Goal: Entertainment & Leisure: Consume media (video, audio)

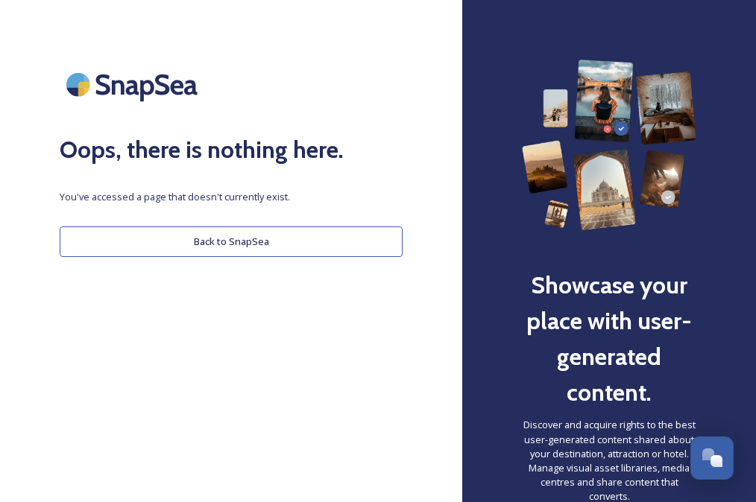
click at [221, 241] on button "Back to SnapSea" at bounding box center [231, 242] width 343 height 31
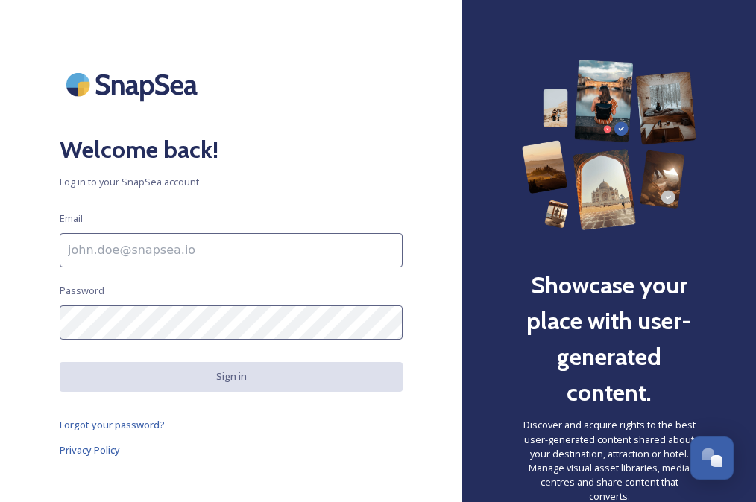
type input "[EMAIL_ADDRESS][DOMAIN_NAME]"
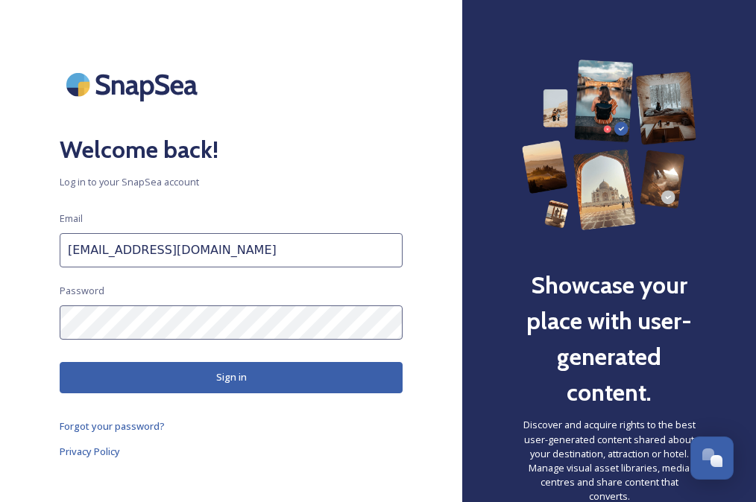
click at [253, 376] on button "Sign in" at bounding box center [231, 377] width 343 height 31
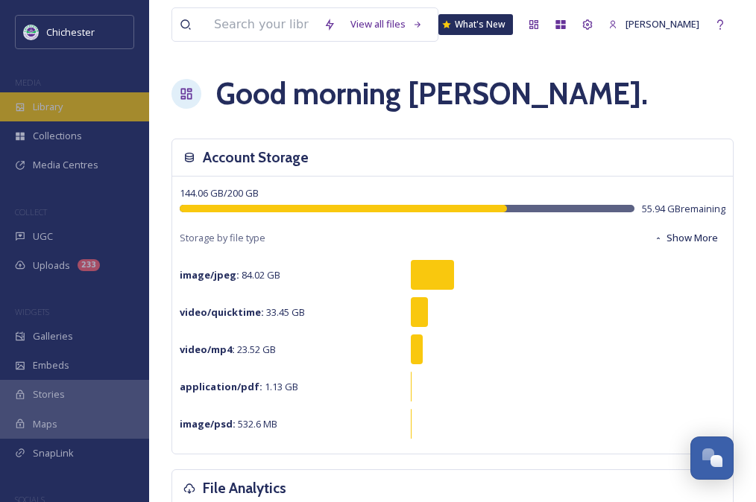
click at [66, 110] on div "Library" at bounding box center [74, 106] width 149 height 29
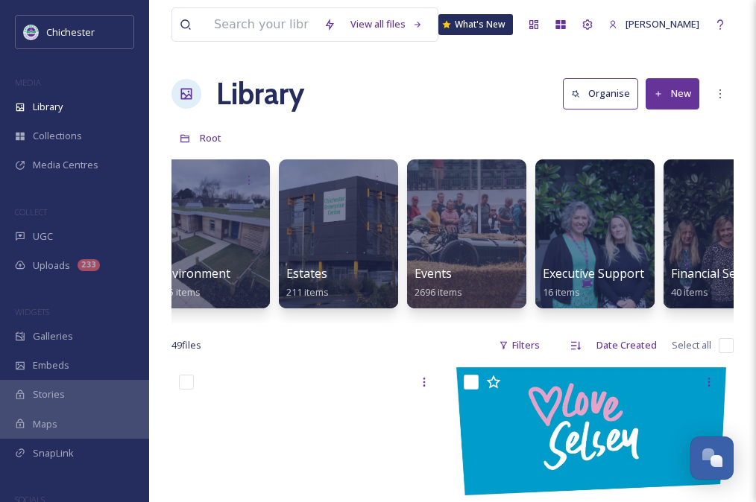
scroll to position [0, 2783]
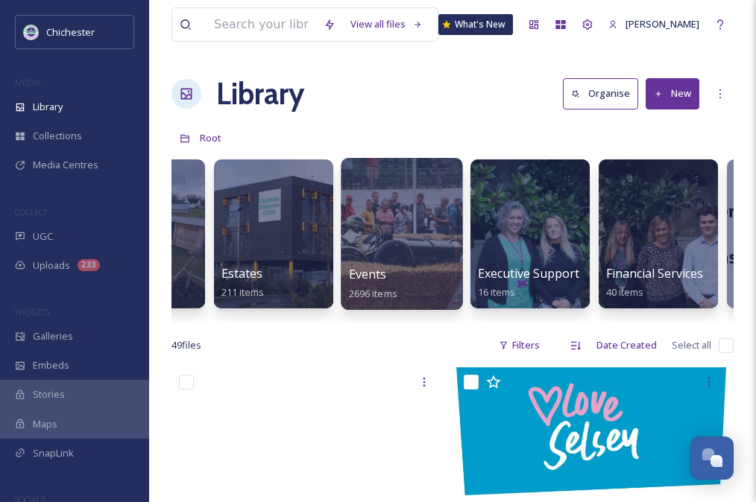
click at [382, 242] on div at bounding box center [402, 234] width 122 height 152
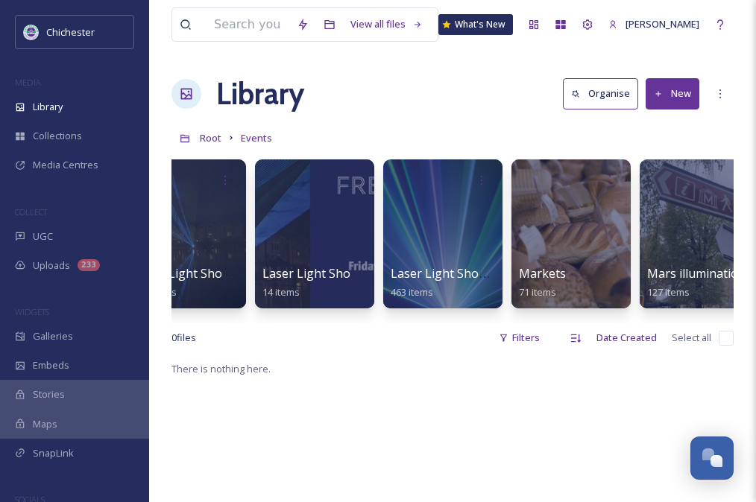
scroll to position [0, 1746]
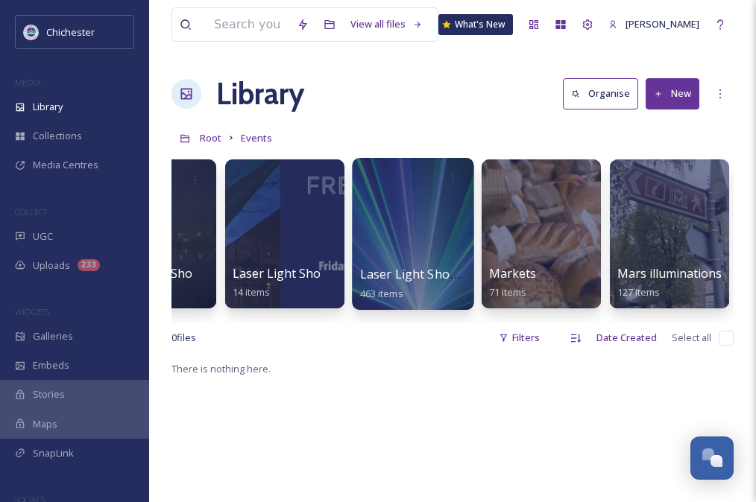
click at [412, 255] on div at bounding box center [413, 234] width 122 height 152
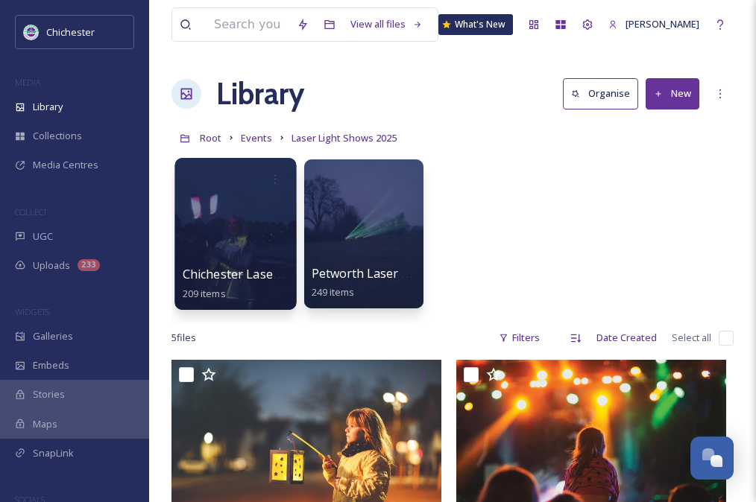
click at [258, 230] on div at bounding box center [235, 234] width 122 height 152
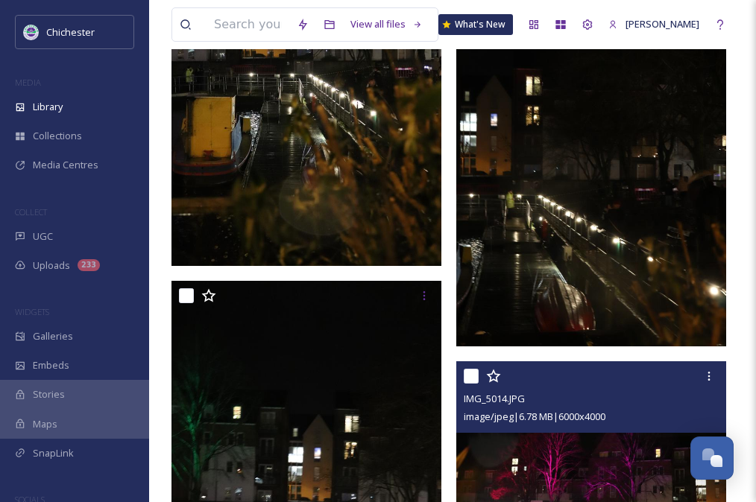
scroll to position [12039, 0]
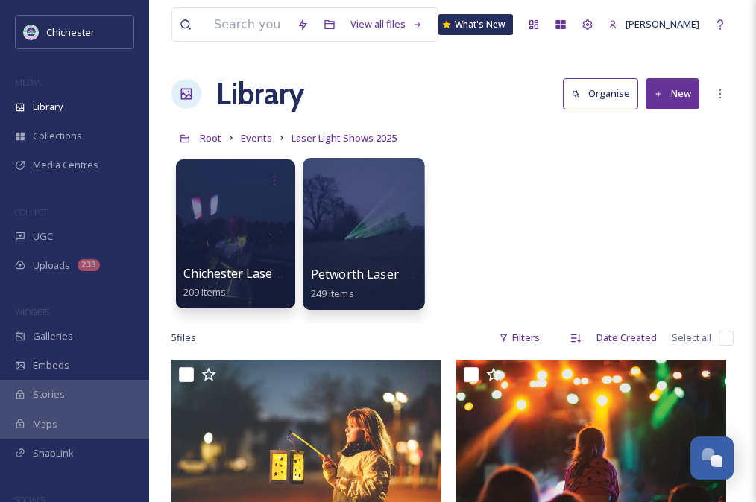
click at [372, 235] on div at bounding box center [364, 234] width 122 height 152
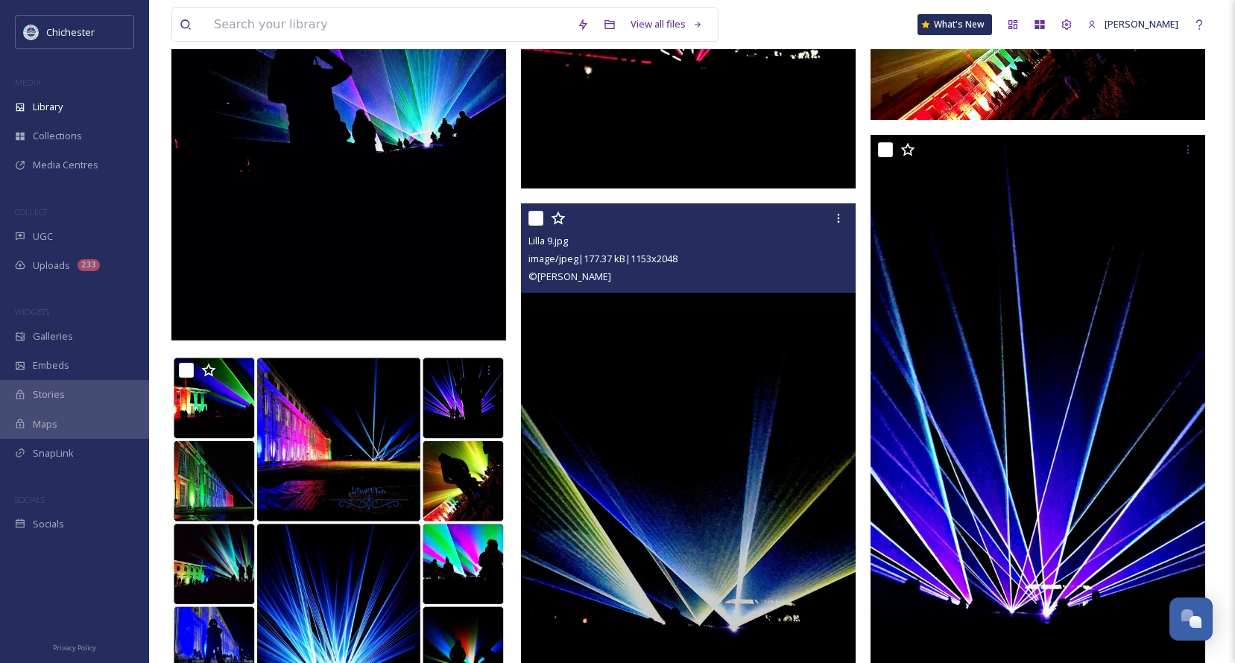
scroll to position [3748, 0]
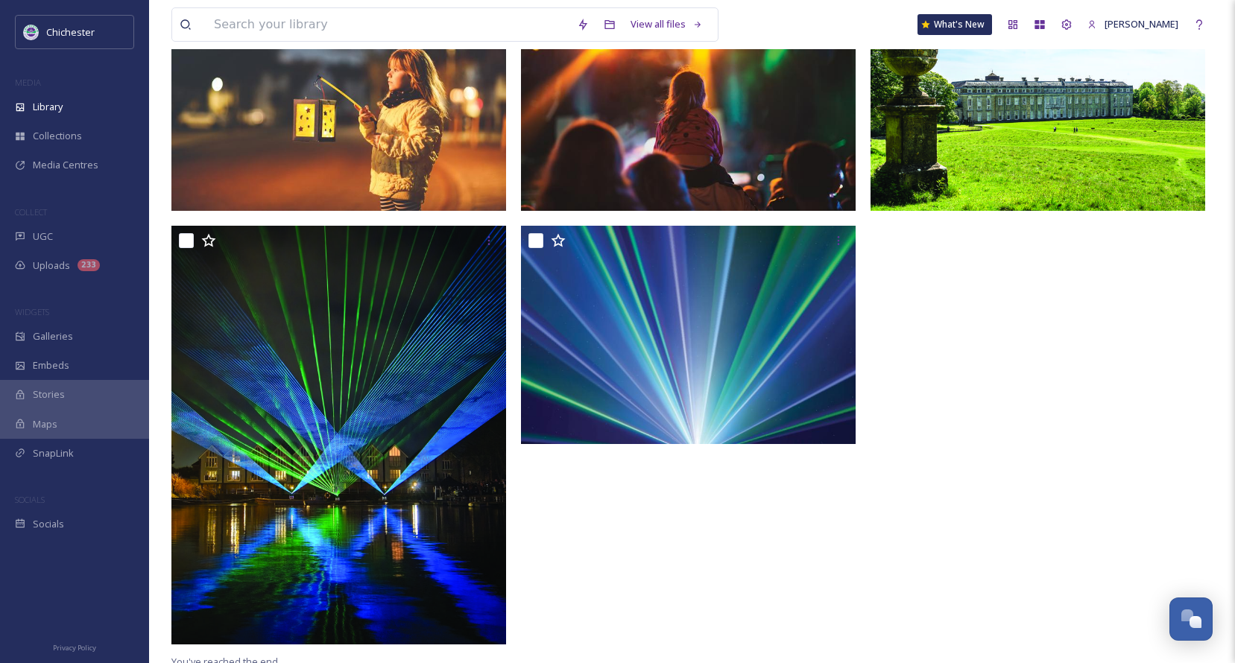
scroll to position [380, 0]
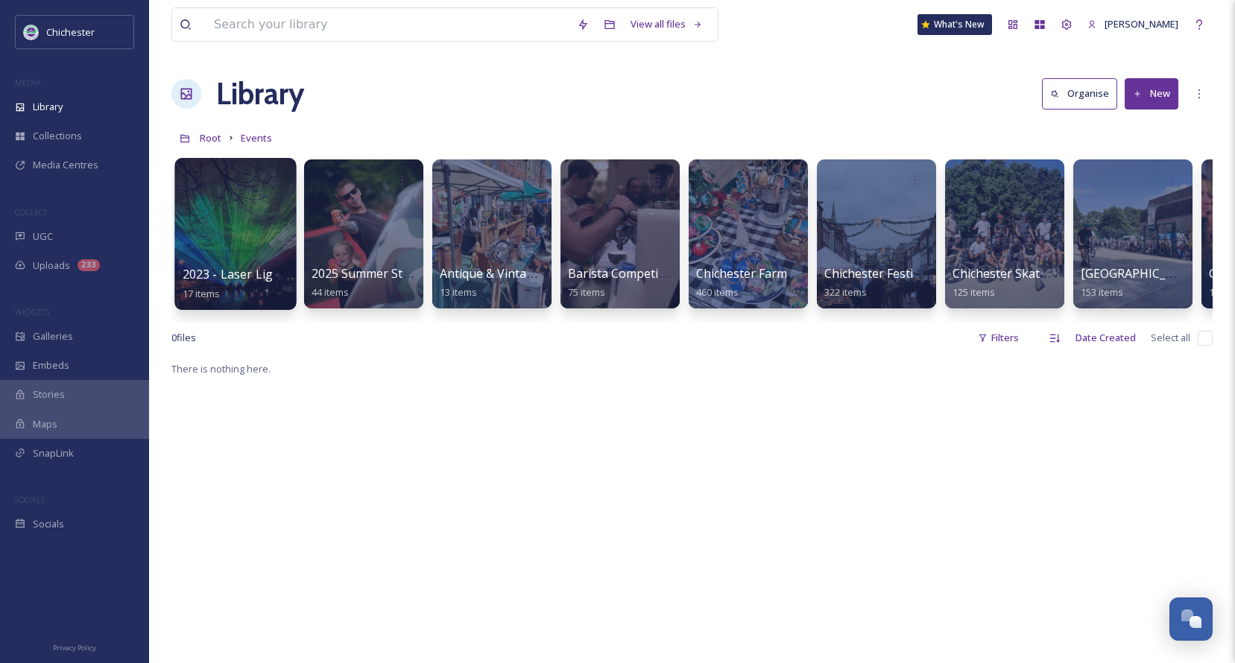
click at [233, 243] on div at bounding box center [235, 234] width 122 height 152
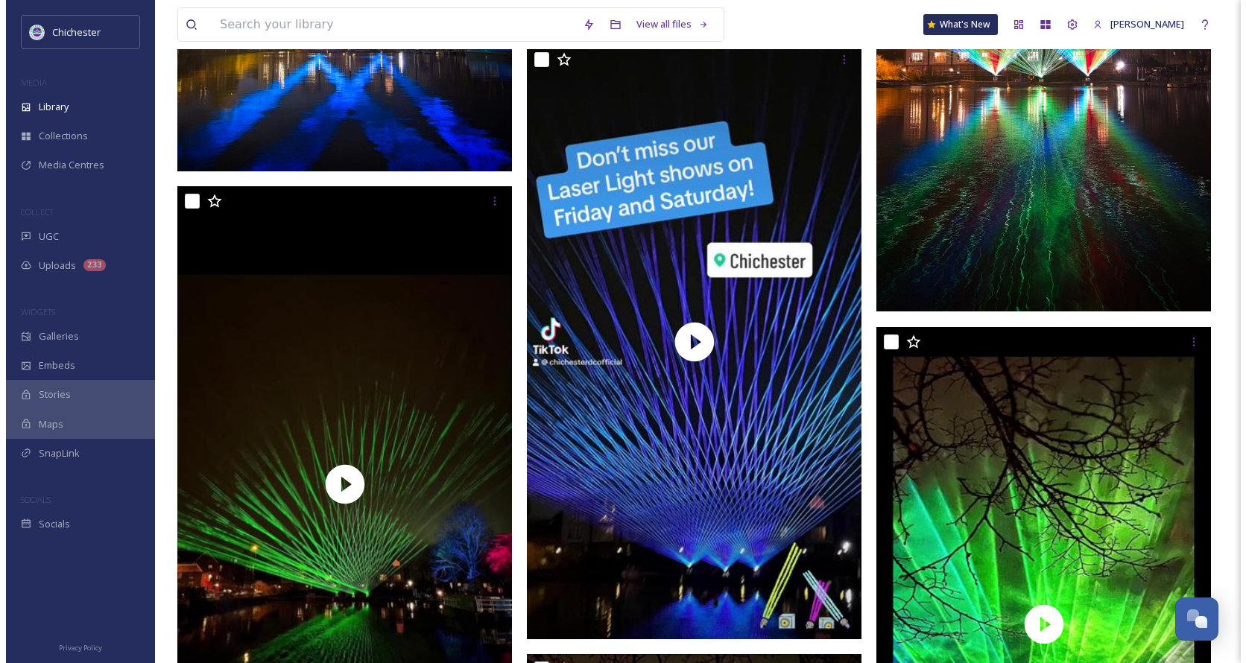
scroll to position [668, 0]
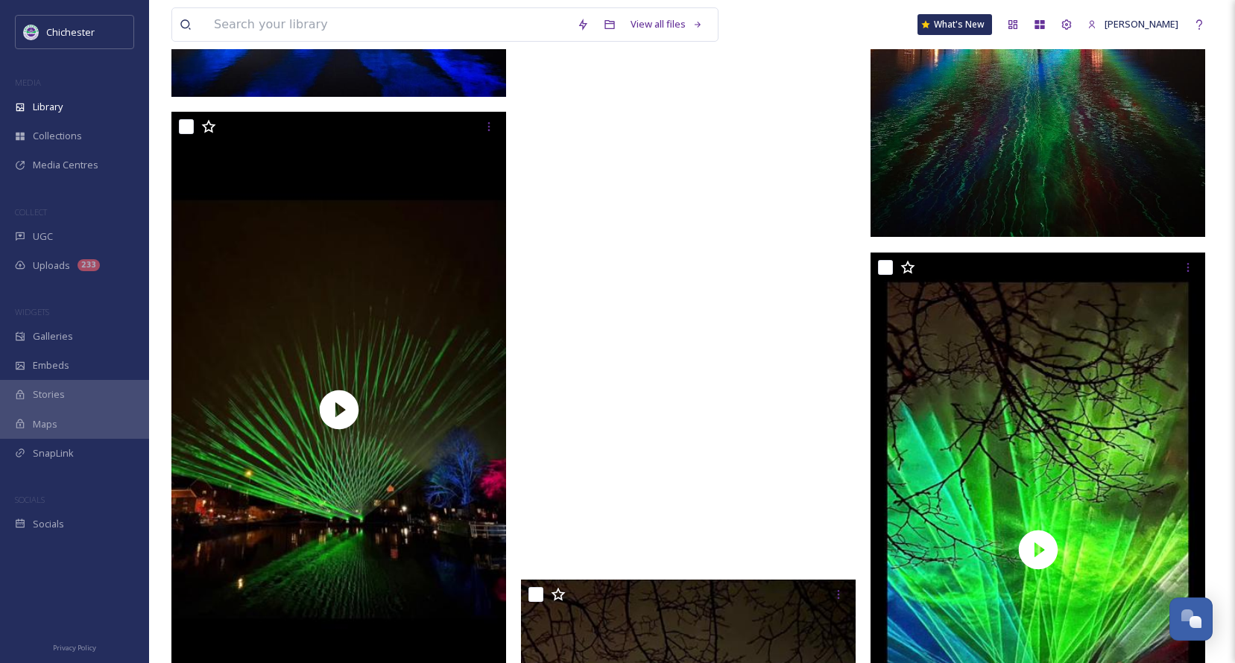
click at [701, 265] on video "6ffa72ca115e406594242fcee26eb0ee.mov" at bounding box center [688, 267] width 335 height 595
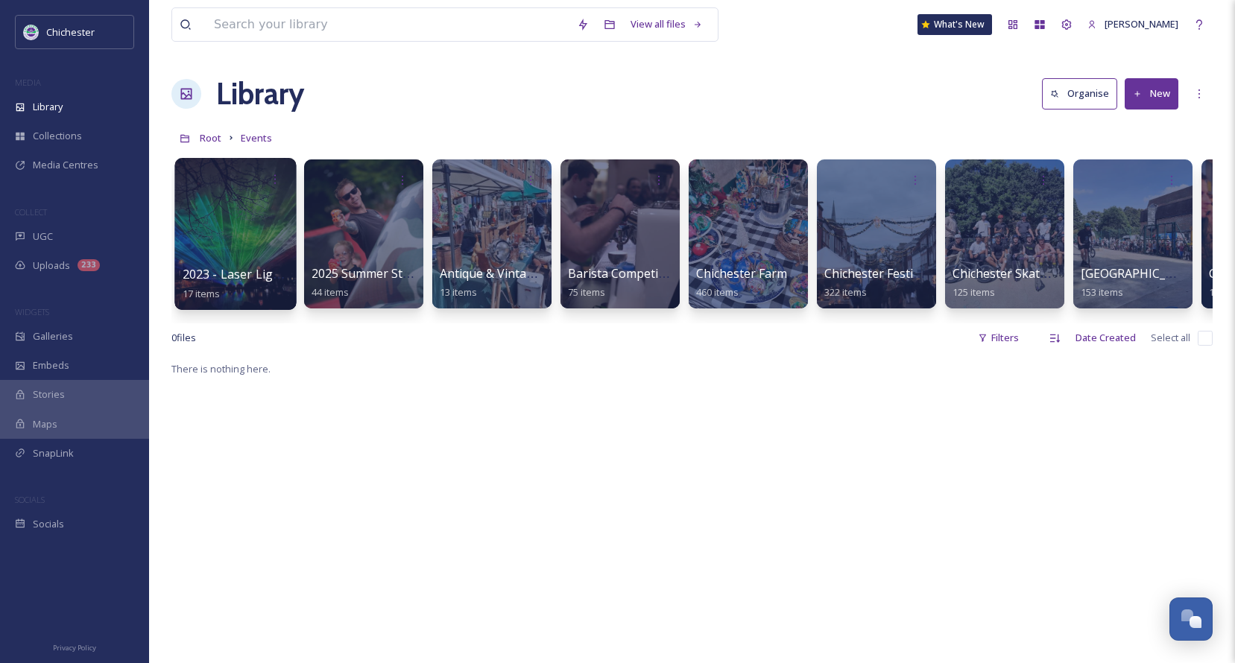
click at [228, 221] on div at bounding box center [235, 234] width 122 height 152
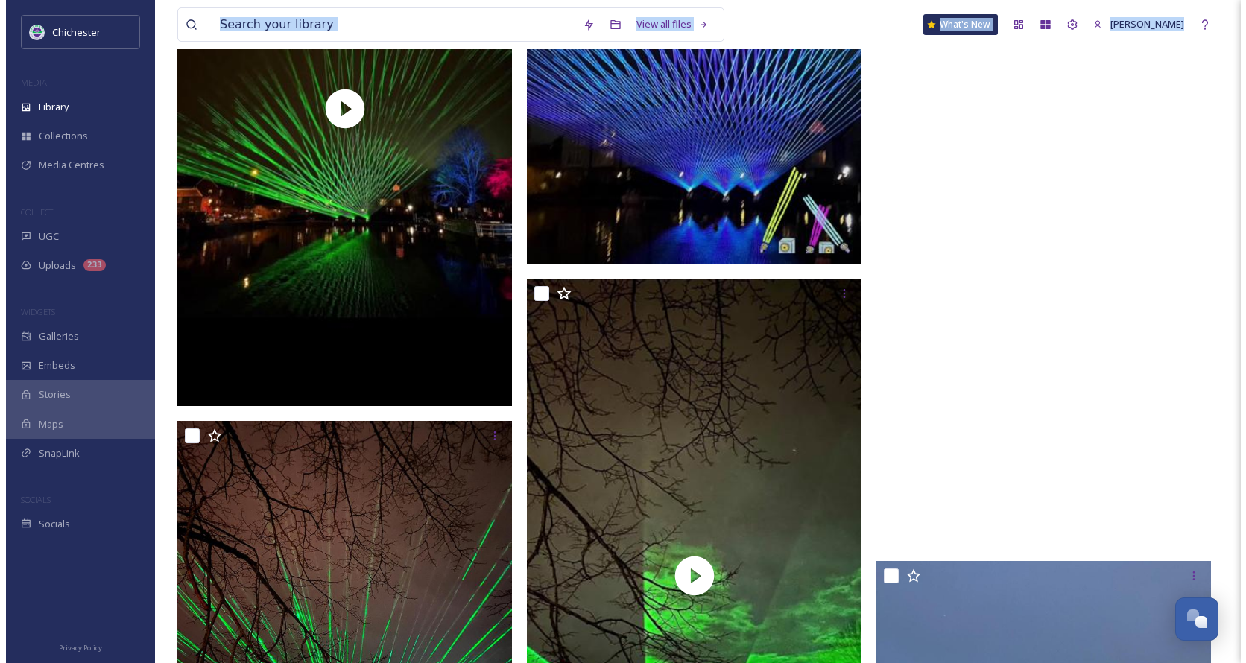
scroll to position [1044, 0]
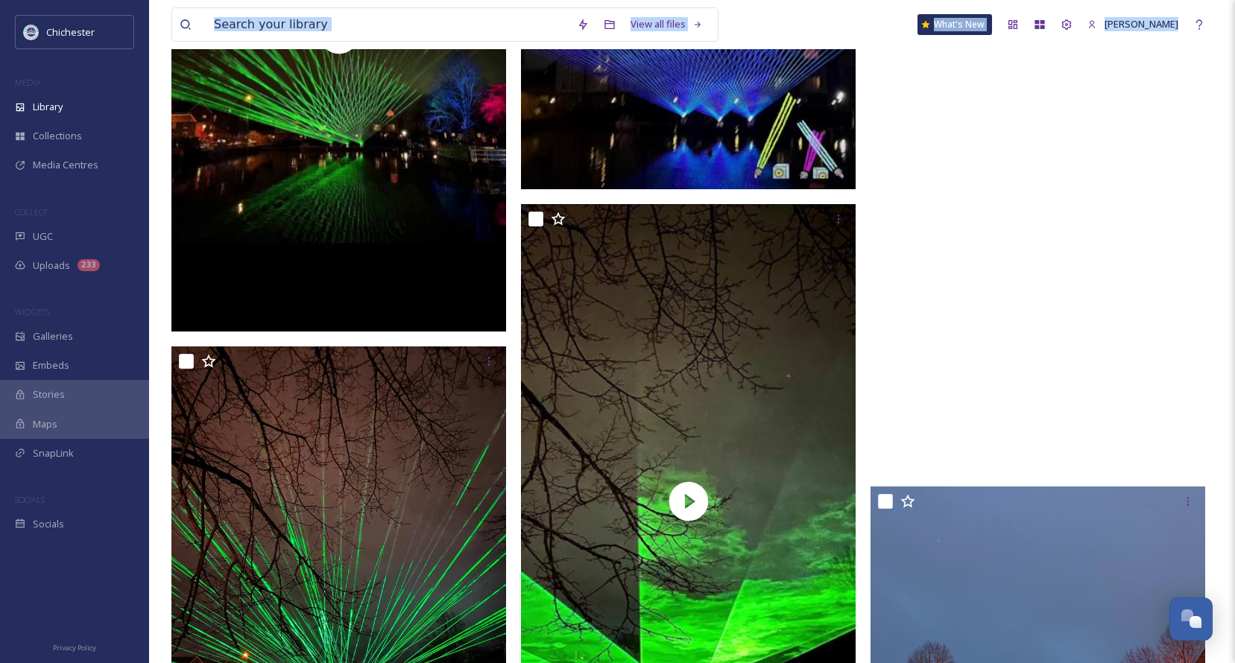
click at [766, 306] on video "7a20909d1e0941ee8bf4515b505584c1.mov" at bounding box center [1038, 174] width 335 height 595
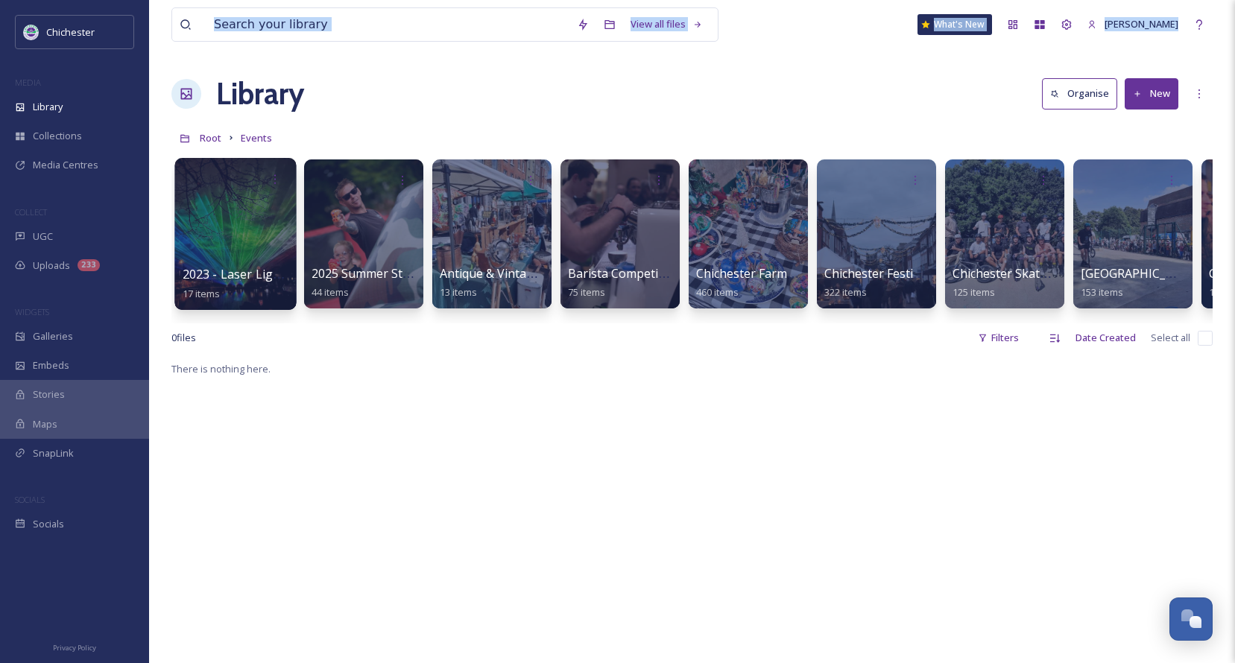
click at [244, 247] on div at bounding box center [235, 234] width 122 height 152
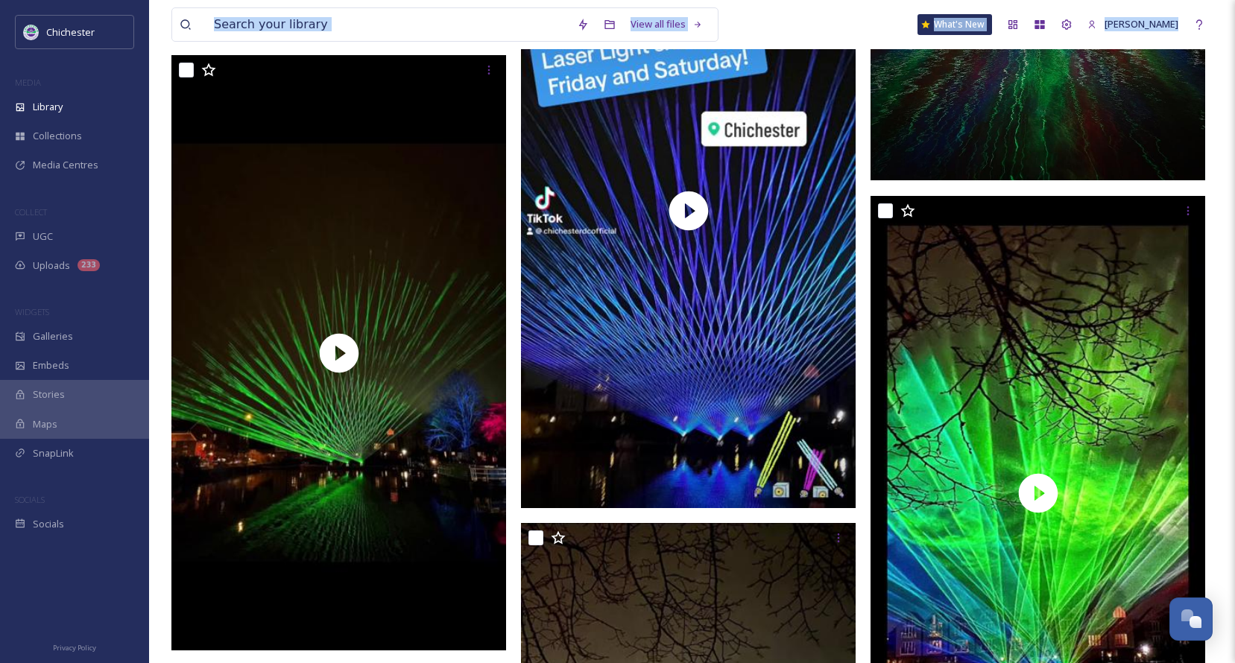
scroll to position [845, 0]
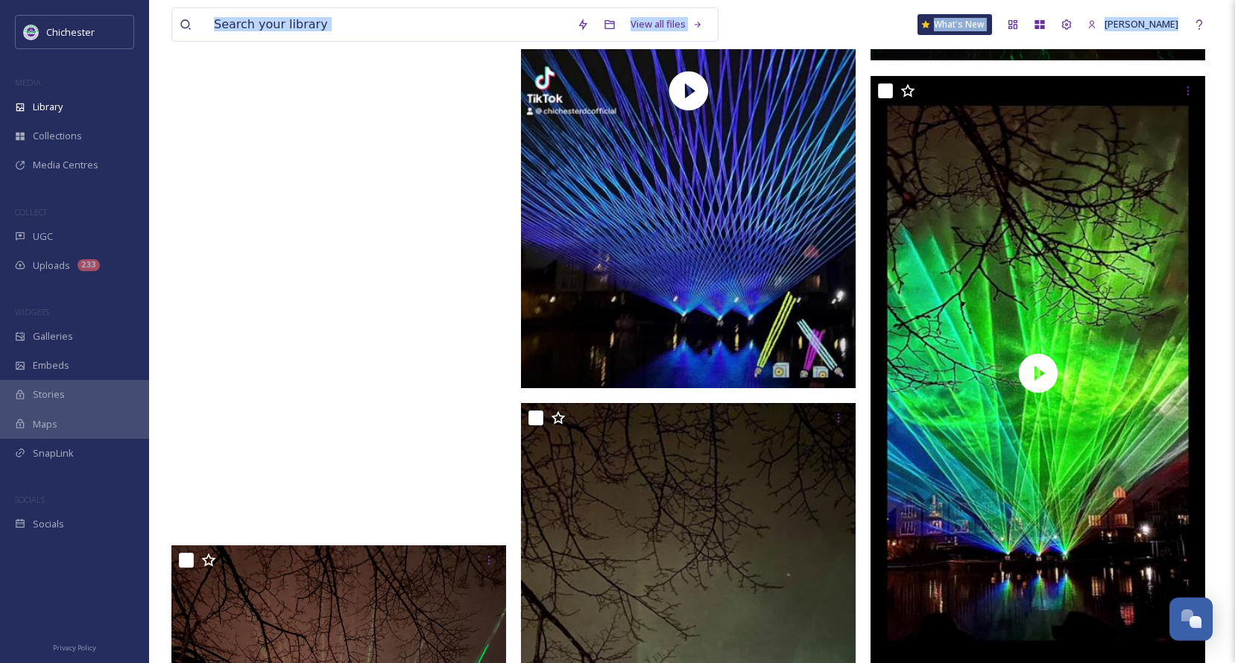
click at [335, 239] on video "65113f159fdb49f09fd84dd5d86c710d.mov" at bounding box center [338, 232] width 335 height 595
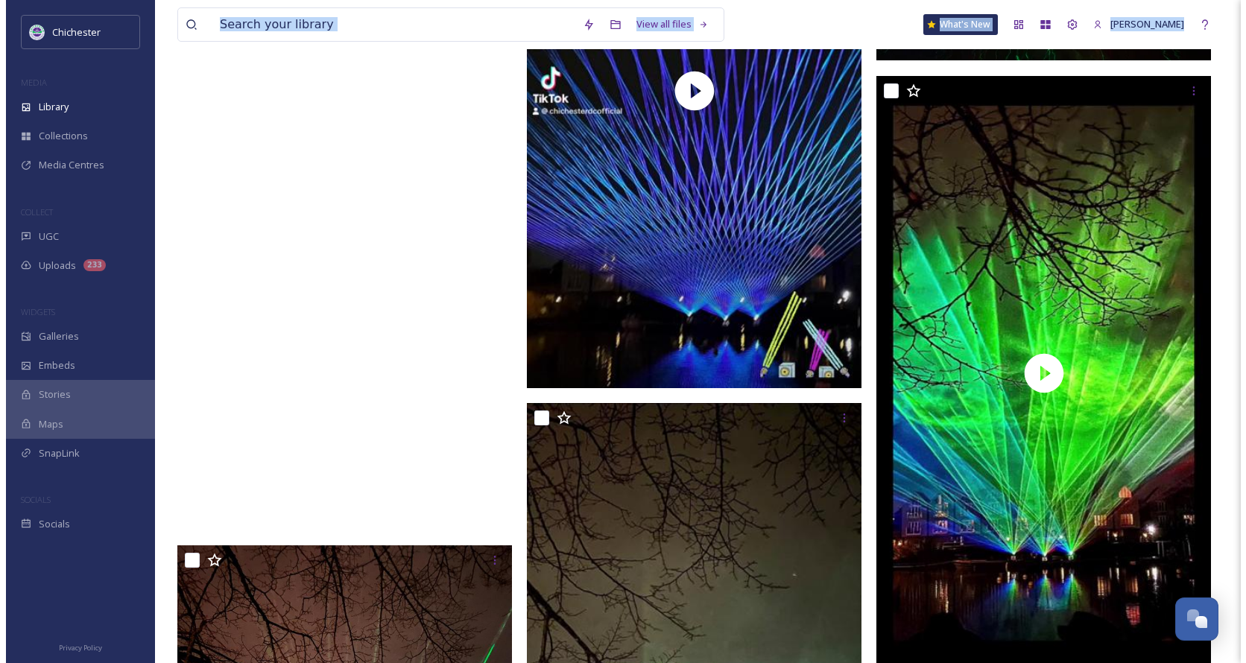
scroll to position [234, 0]
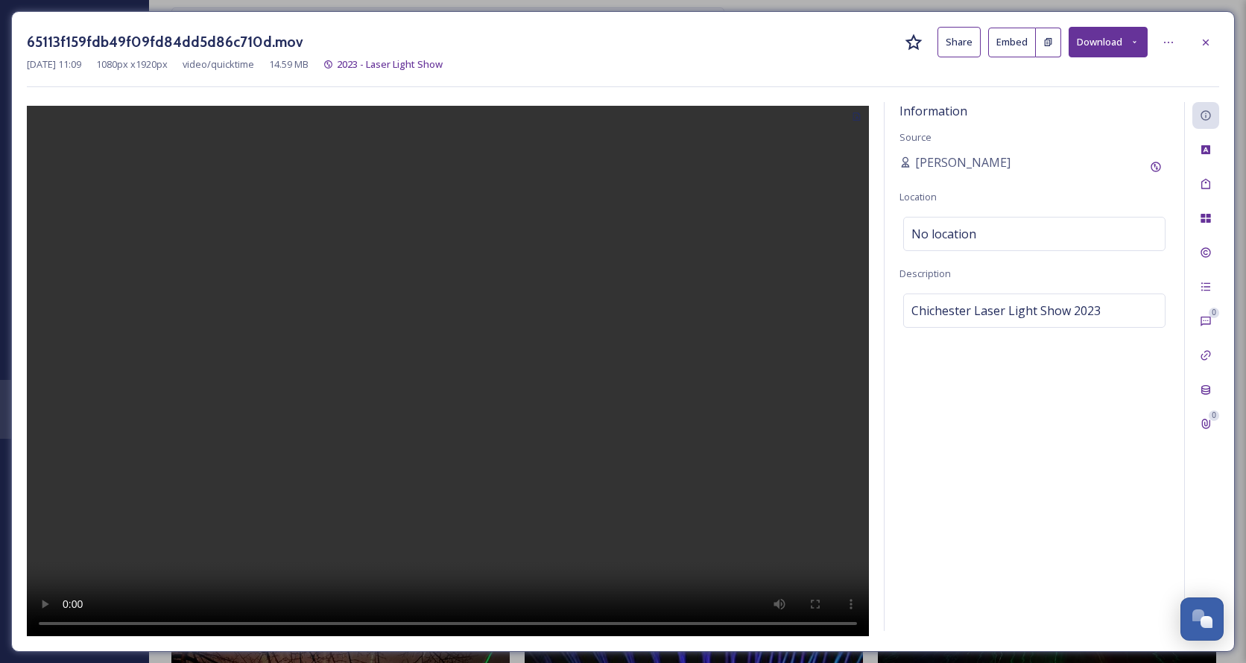
click at [382, 462] on video at bounding box center [448, 373] width 842 height 535
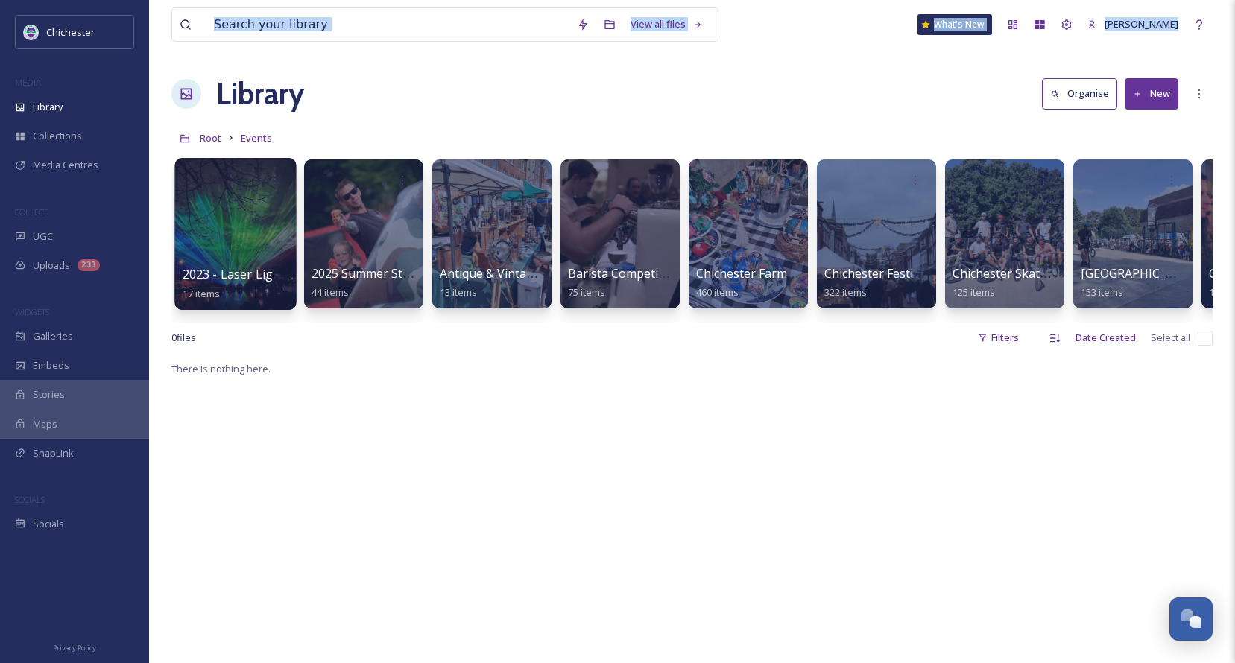
click at [242, 239] on div at bounding box center [235, 234] width 122 height 152
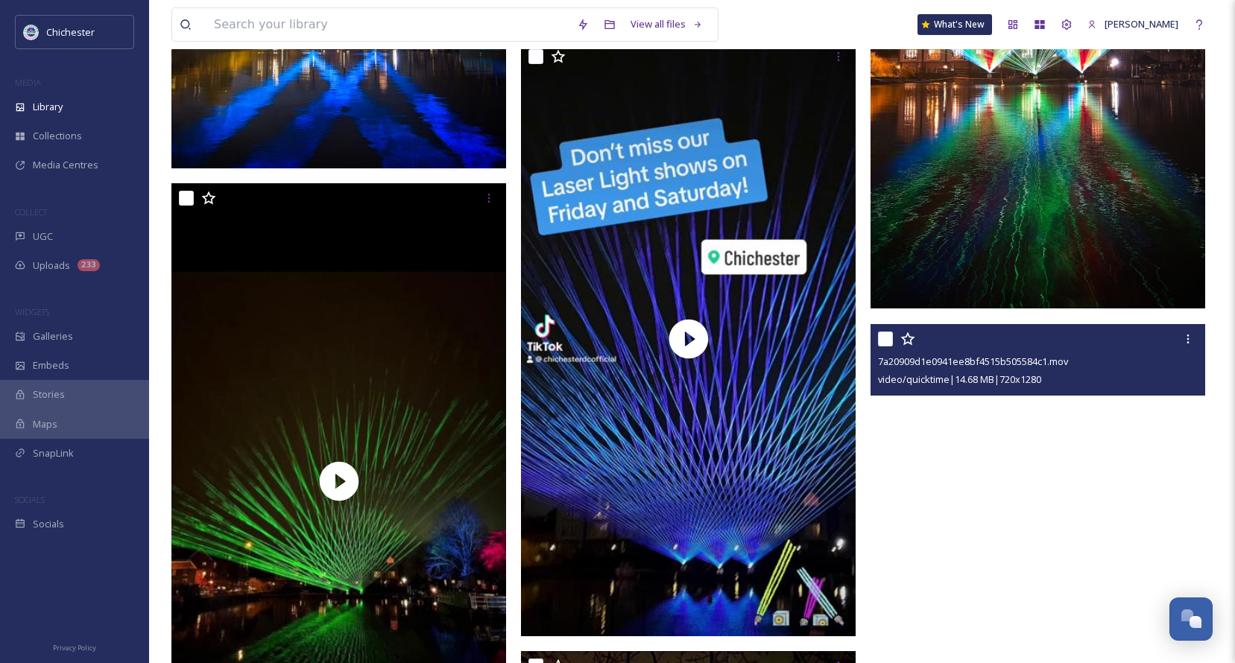
scroll to position [820, 0]
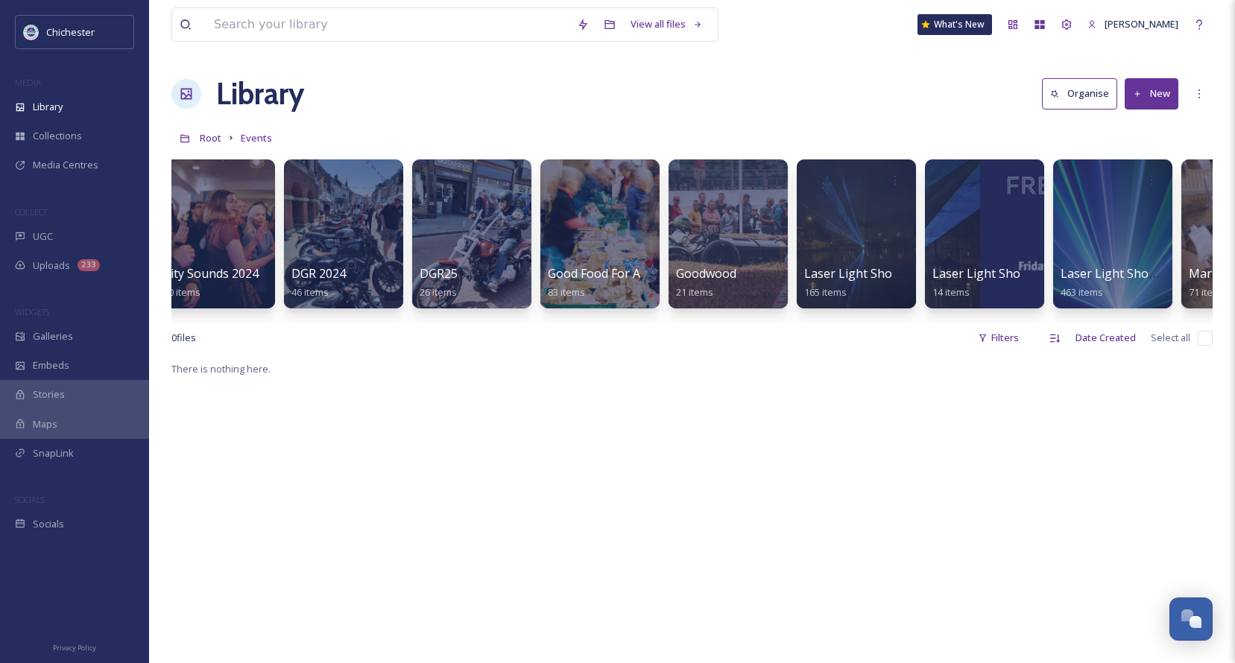
scroll to position [0, 1103]
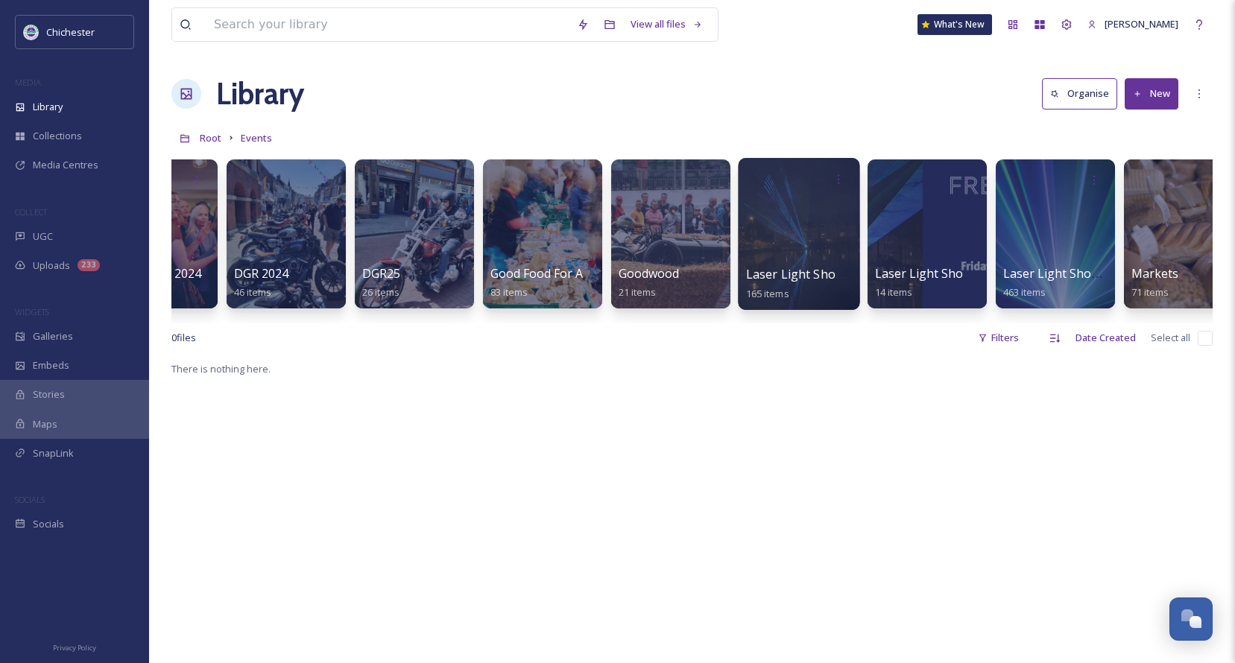
click at [766, 231] on div at bounding box center [799, 234] width 122 height 152
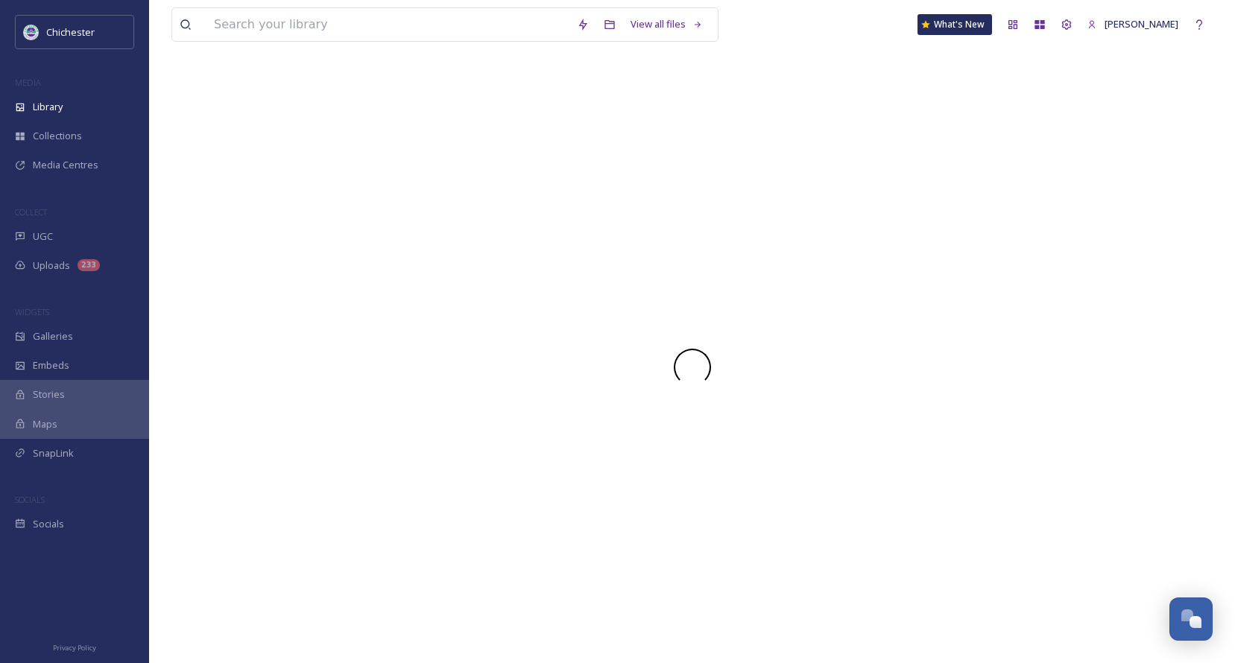
click at [766, 231] on div at bounding box center [691, 368] width 1041 height 592
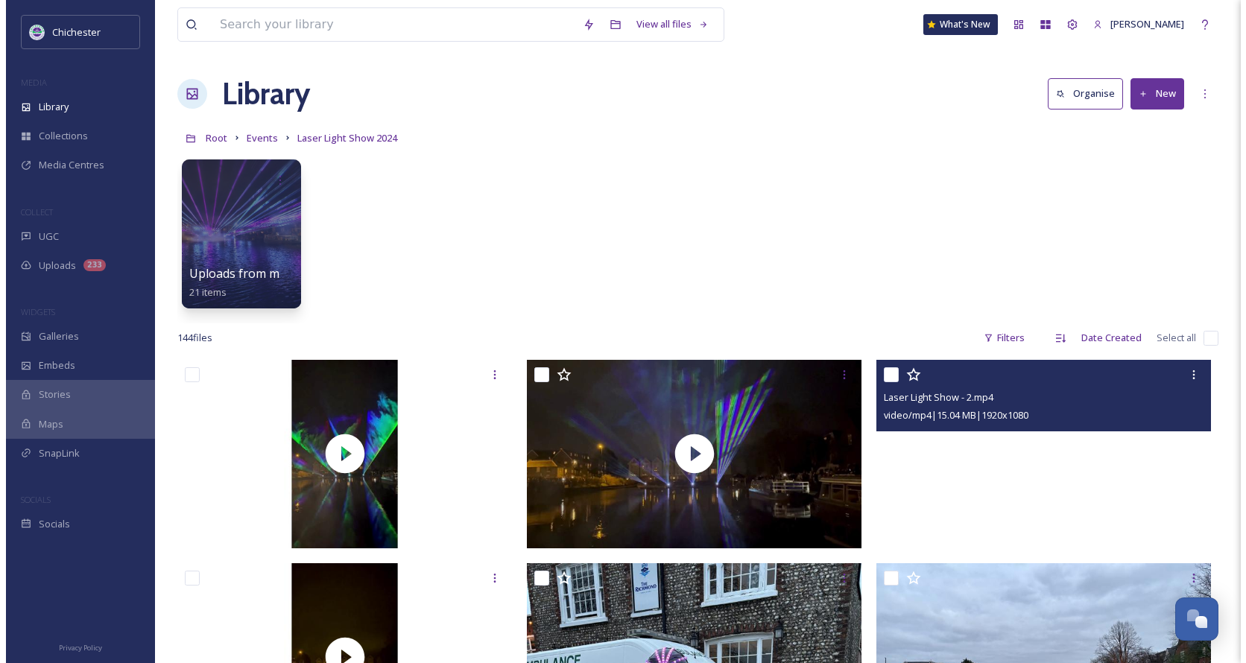
scroll to position [149, 0]
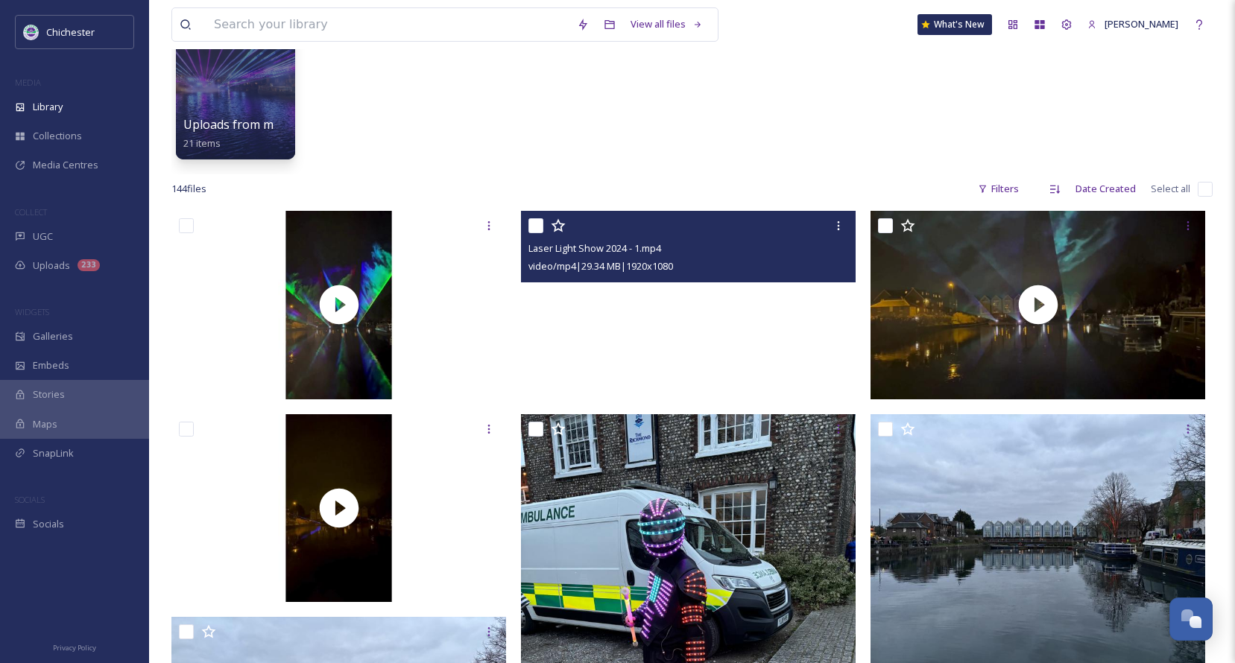
click at [684, 310] on video "Laser Light Show 2024 - 1.mp4" at bounding box center [688, 305] width 335 height 189
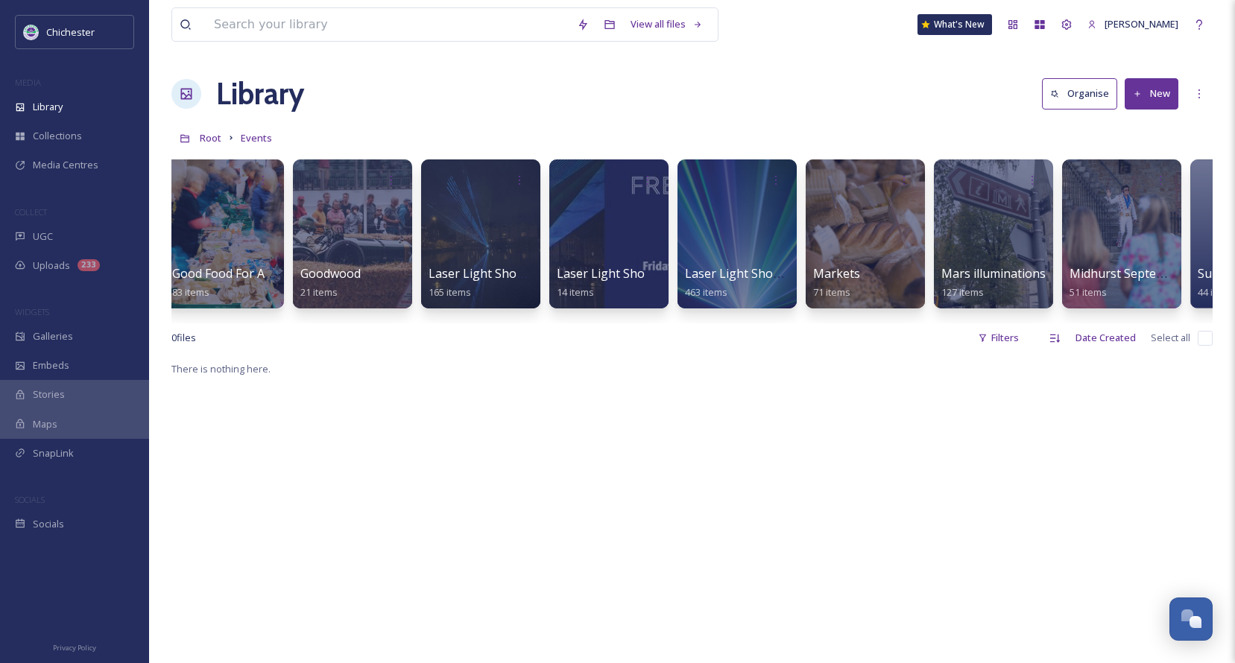
scroll to position [0, 1332]
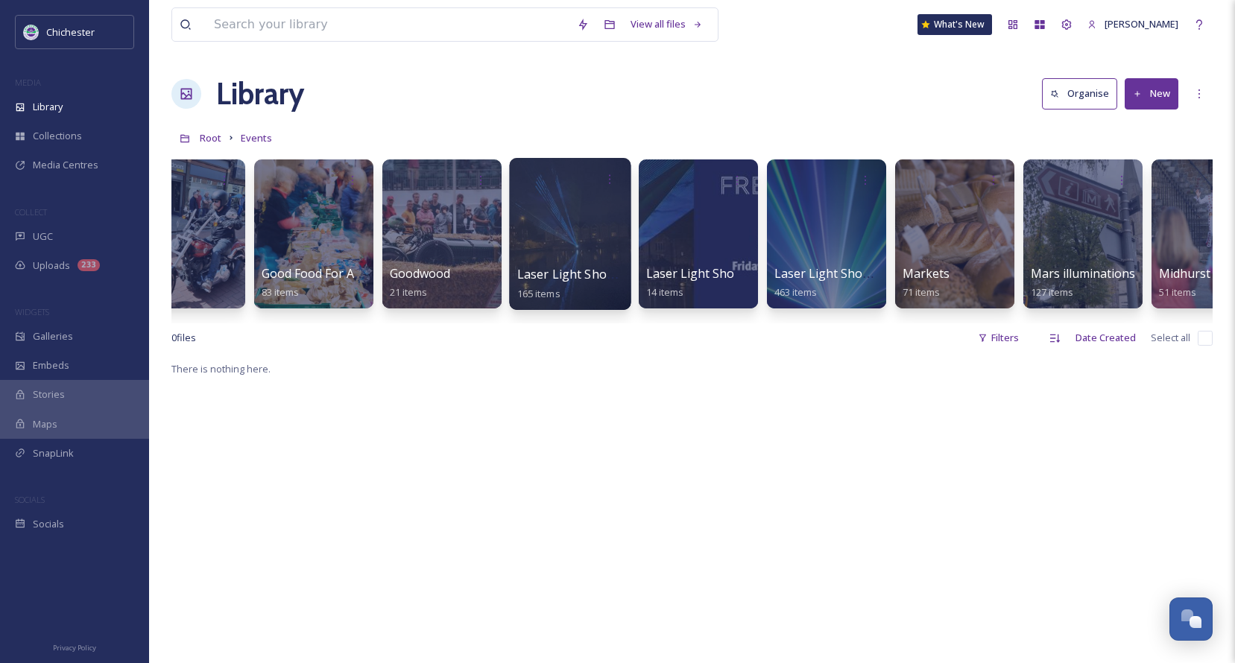
click at [552, 245] on div at bounding box center [570, 234] width 122 height 152
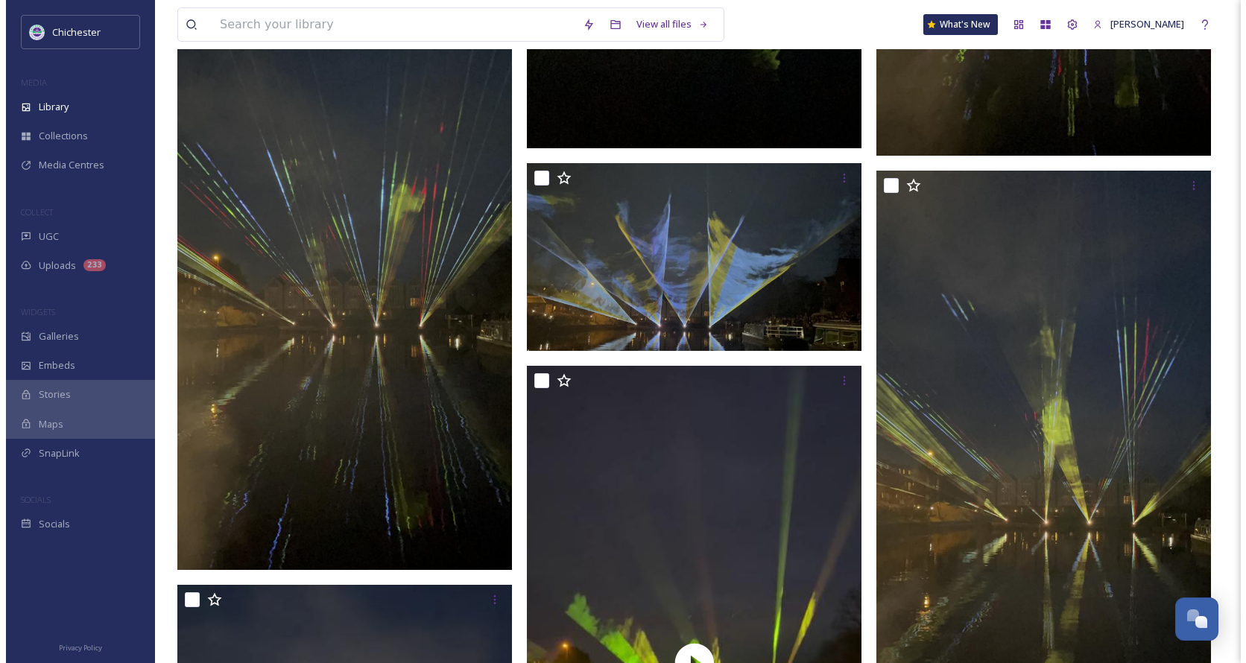
scroll to position [9468, 0]
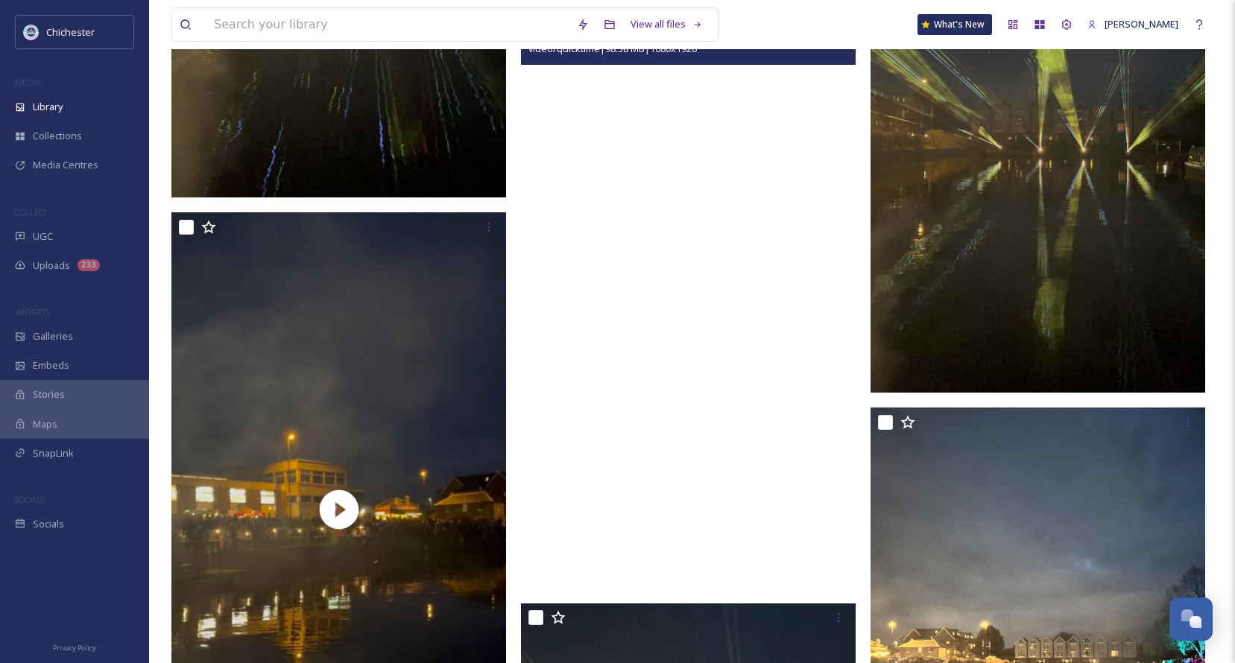
click at [684, 291] on video "IMG_2959.mov" at bounding box center [688, 290] width 335 height 595
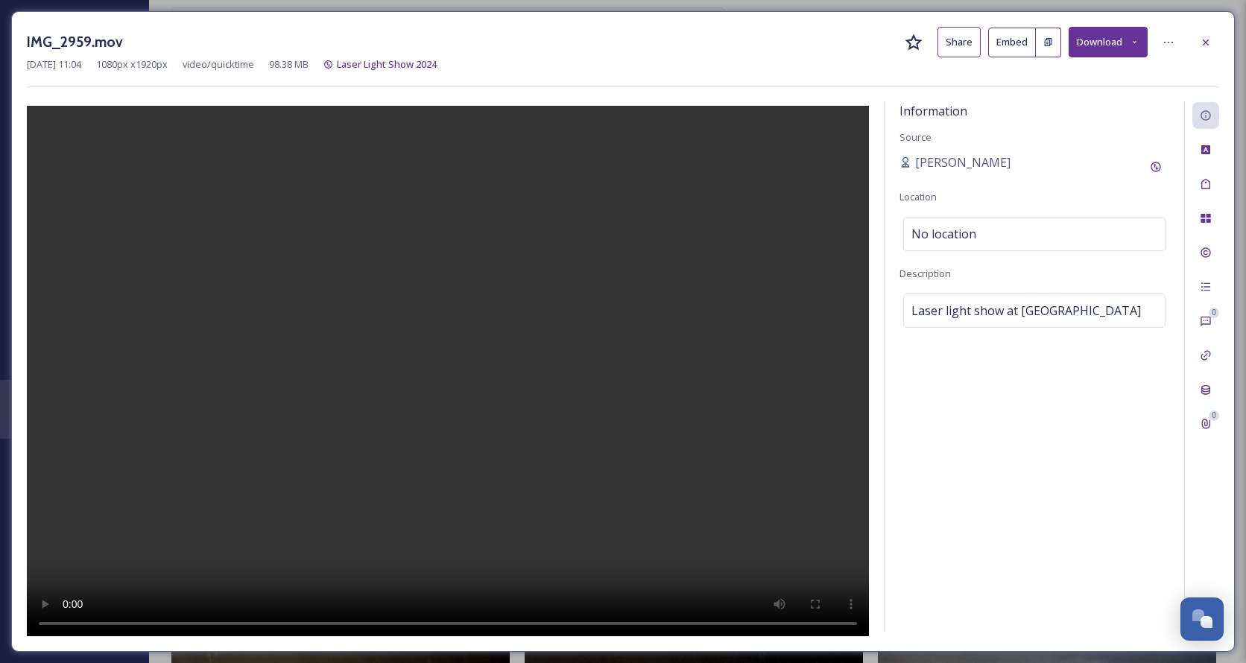
click at [766, 496] on div at bounding box center [448, 369] width 842 height 535
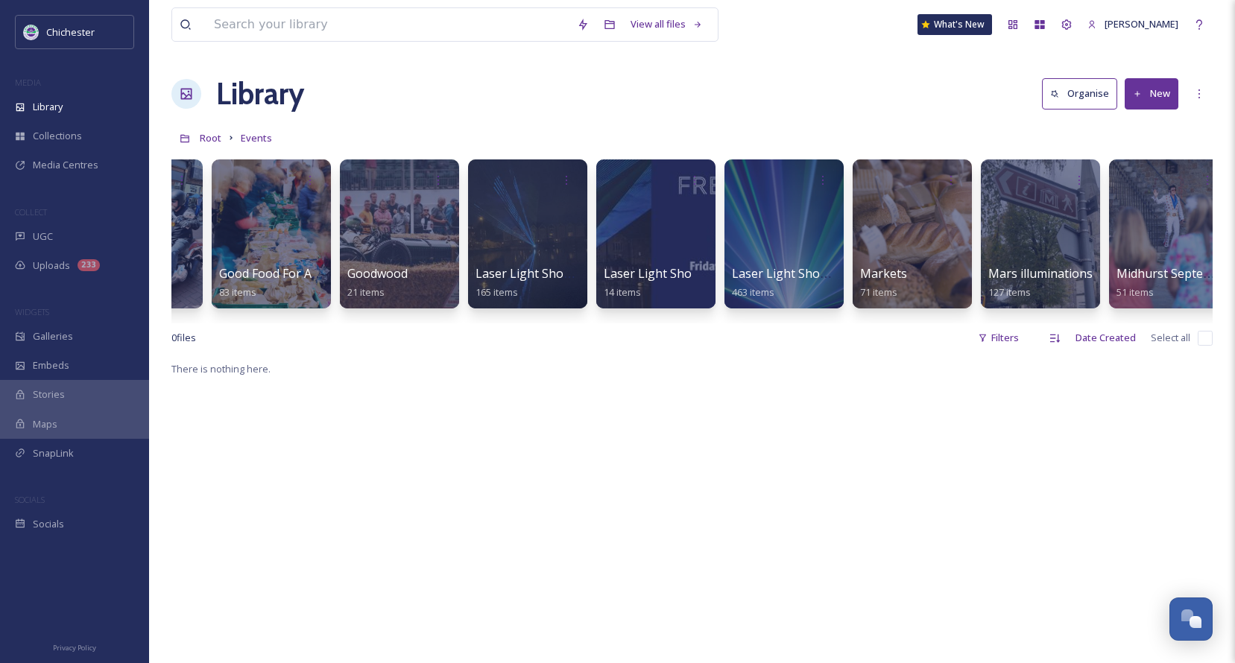
scroll to position [0, 1527]
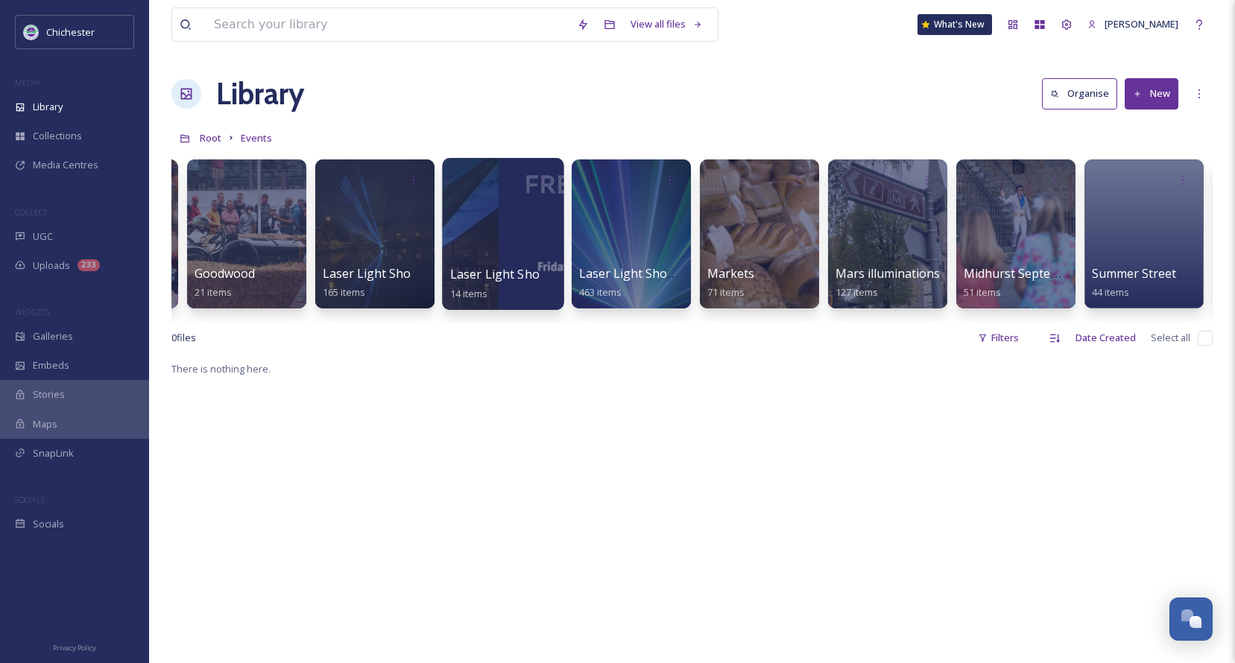
click at [497, 253] on div at bounding box center [503, 234] width 122 height 152
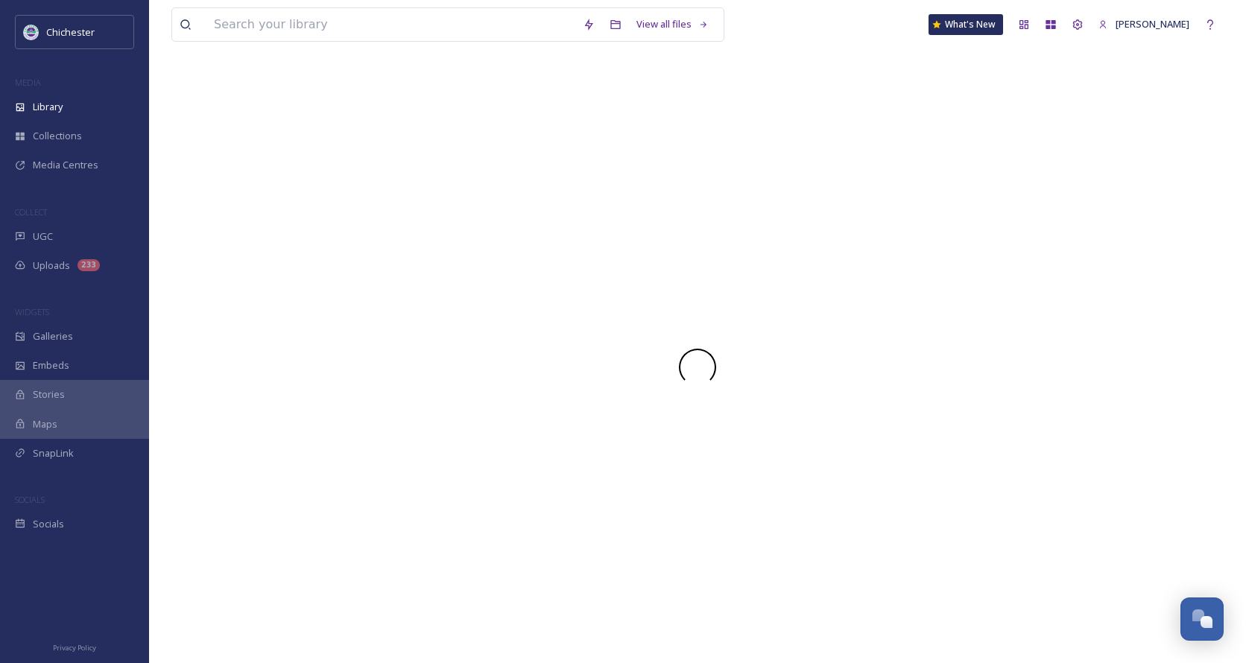
click at [497, 253] on div at bounding box center [697, 368] width 1053 height 592
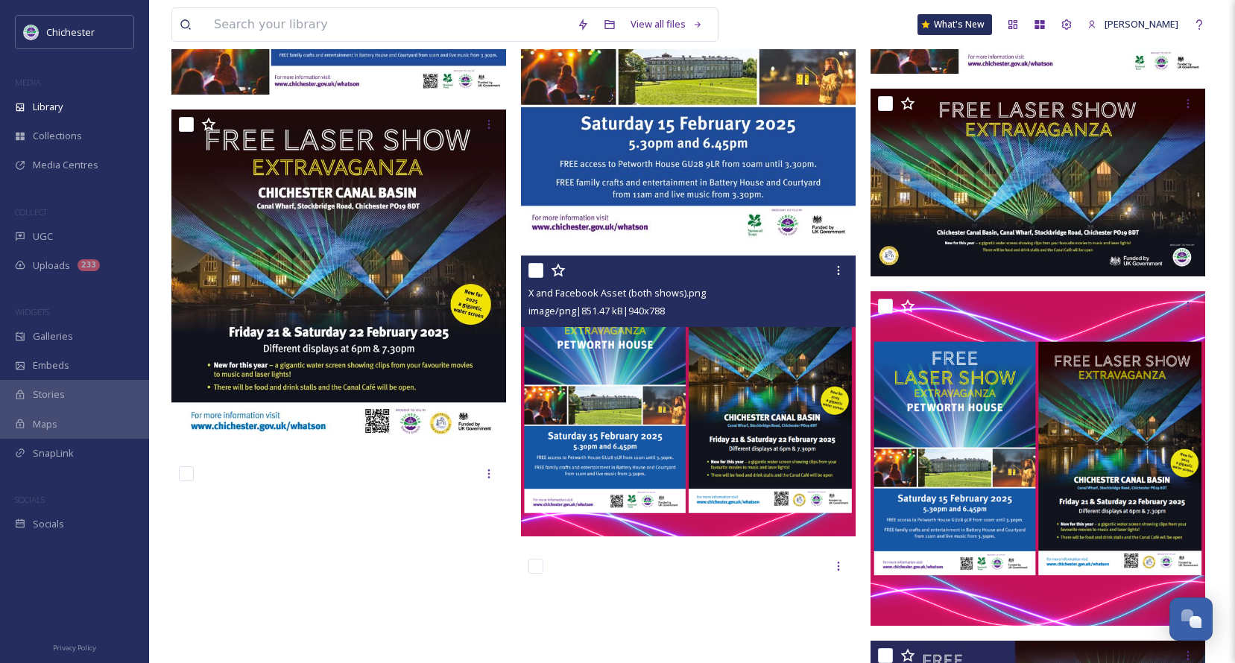
scroll to position [74, 0]
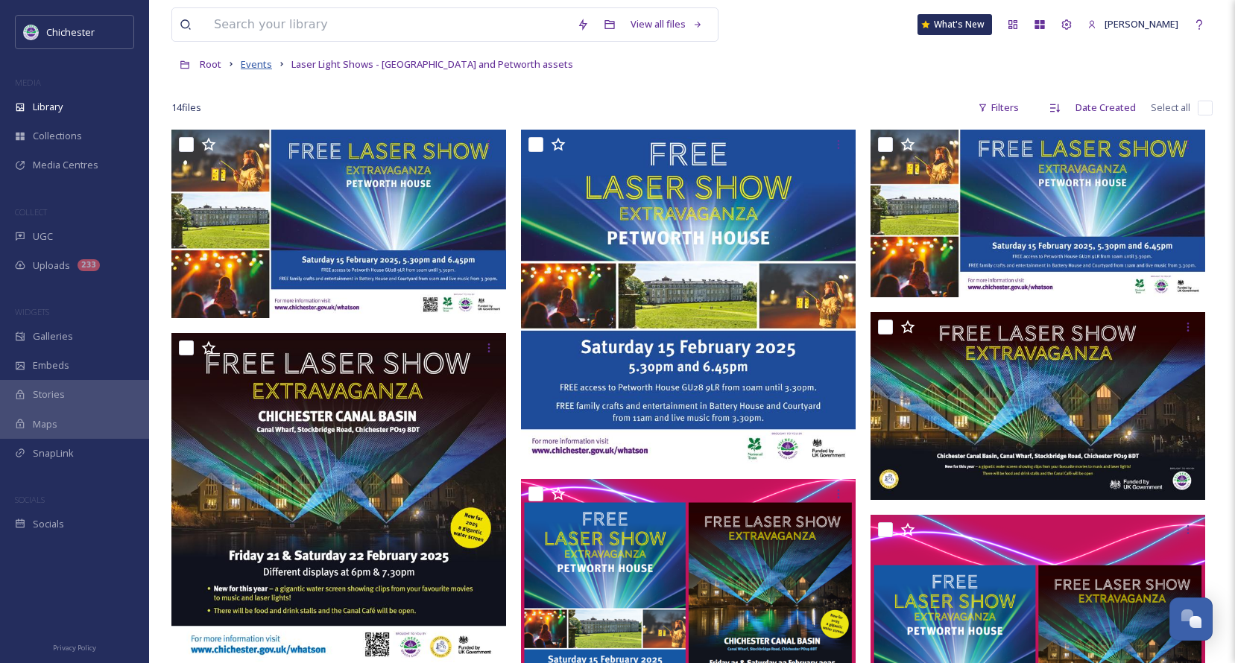
click at [246, 63] on span "Events" at bounding box center [256, 63] width 31 height 13
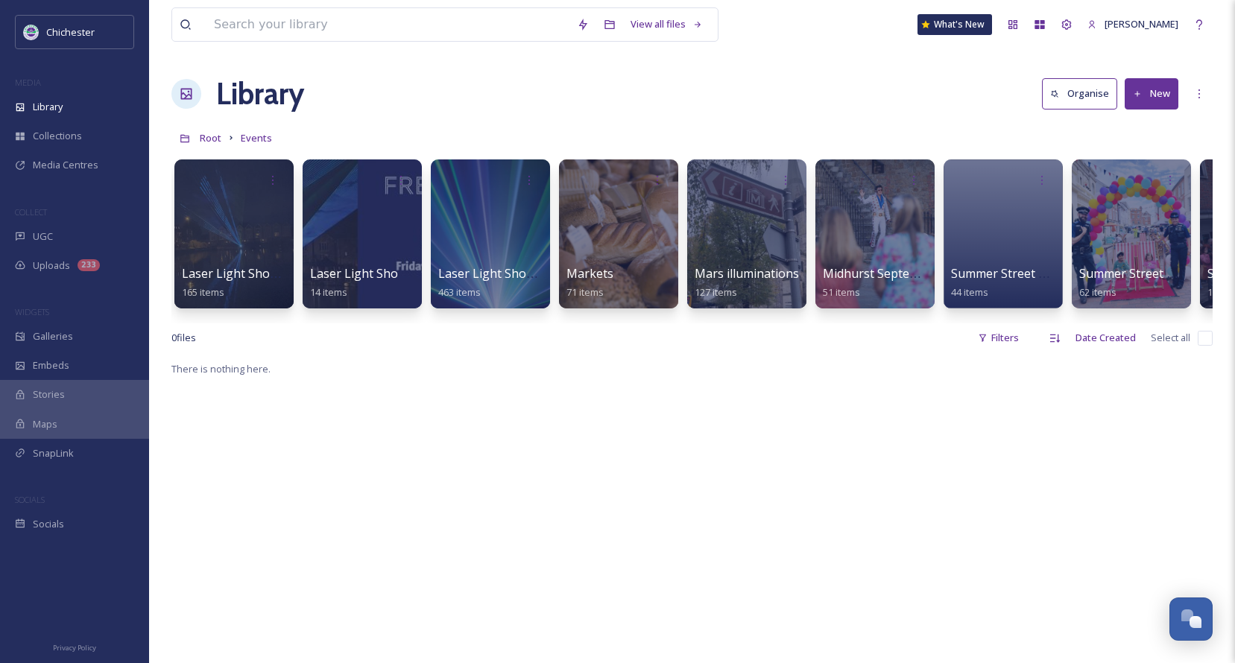
scroll to position [0, 1510]
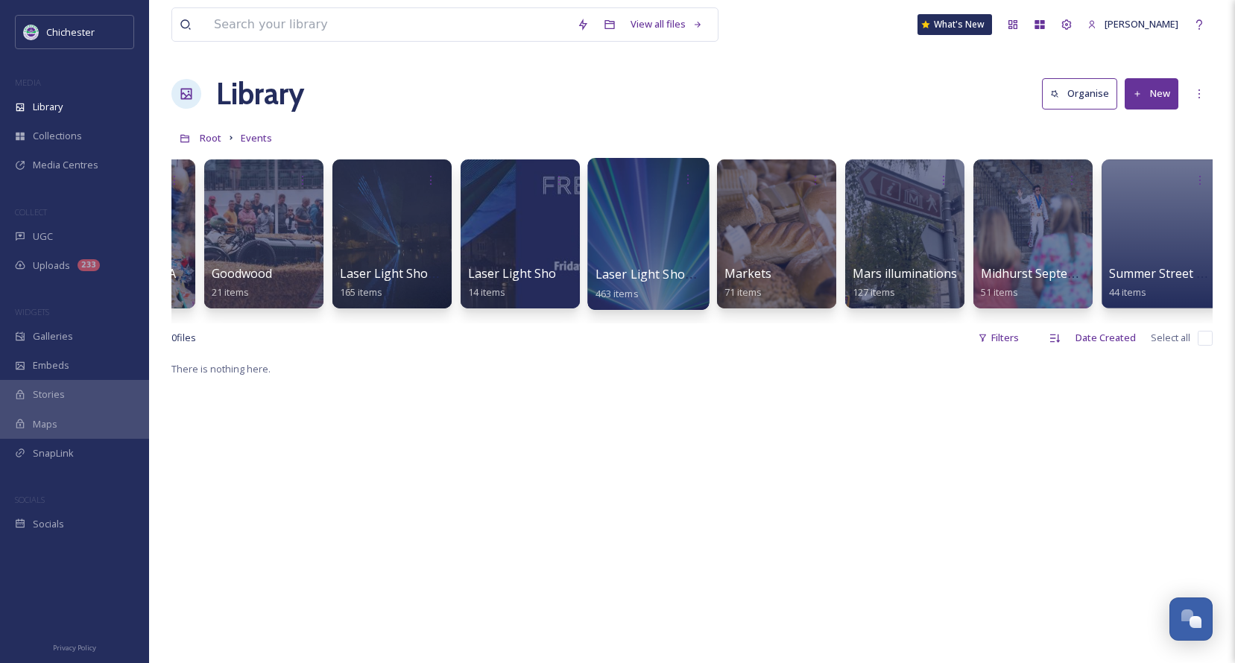
click at [657, 243] on div at bounding box center [648, 234] width 122 height 152
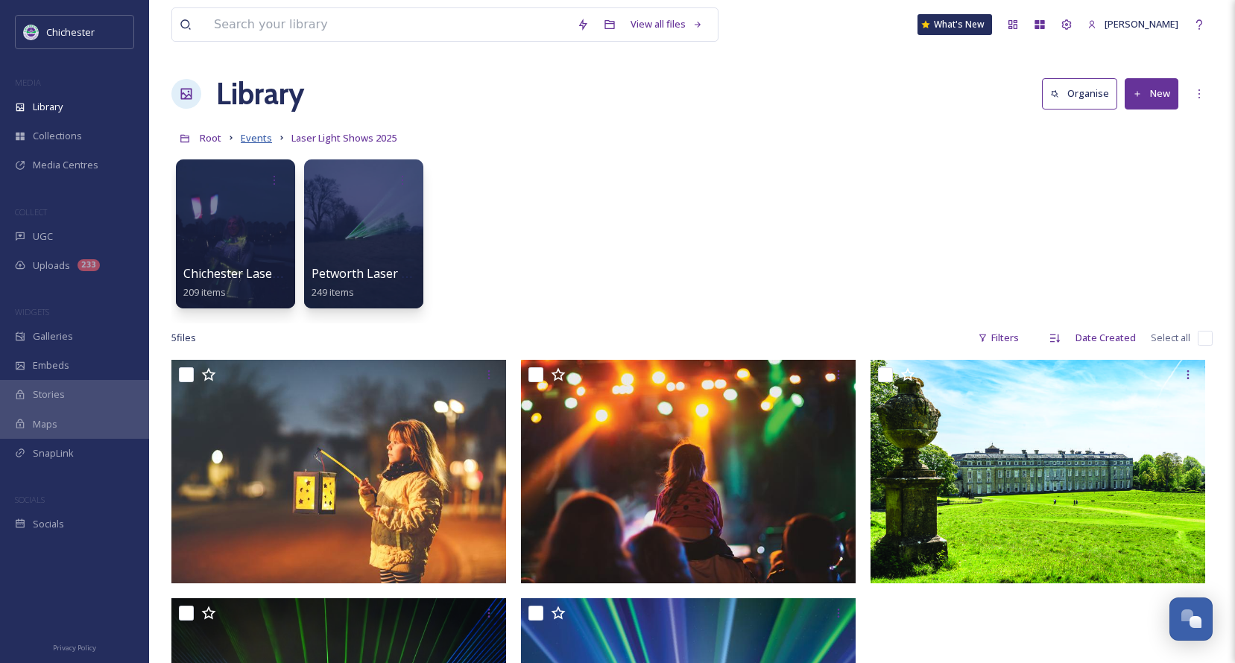
click at [253, 139] on span "Events" at bounding box center [256, 137] width 31 height 13
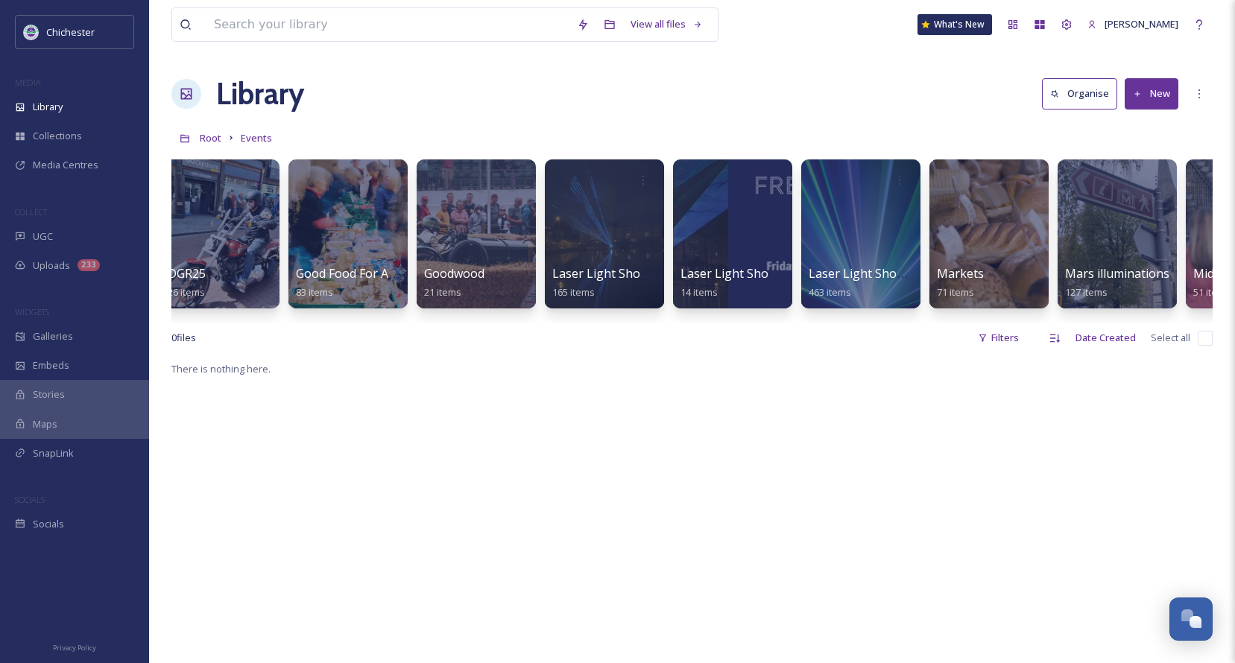
scroll to position [0, 1332]
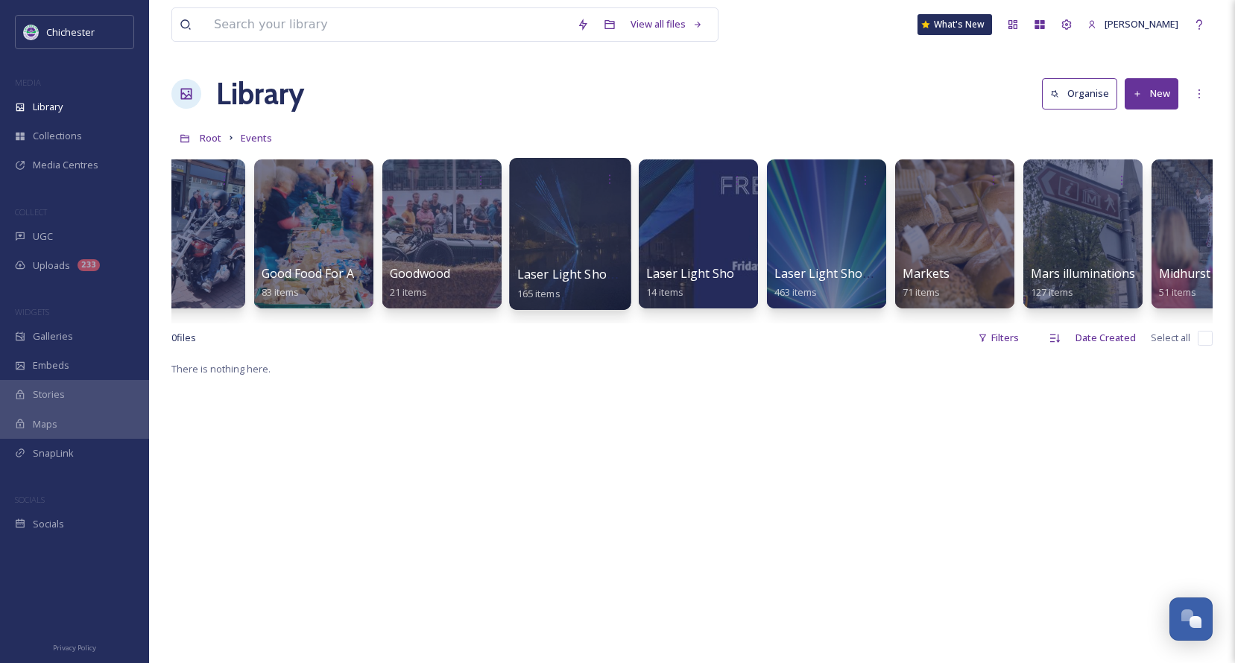
click at [561, 257] on div at bounding box center [570, 234] width 122 height 152
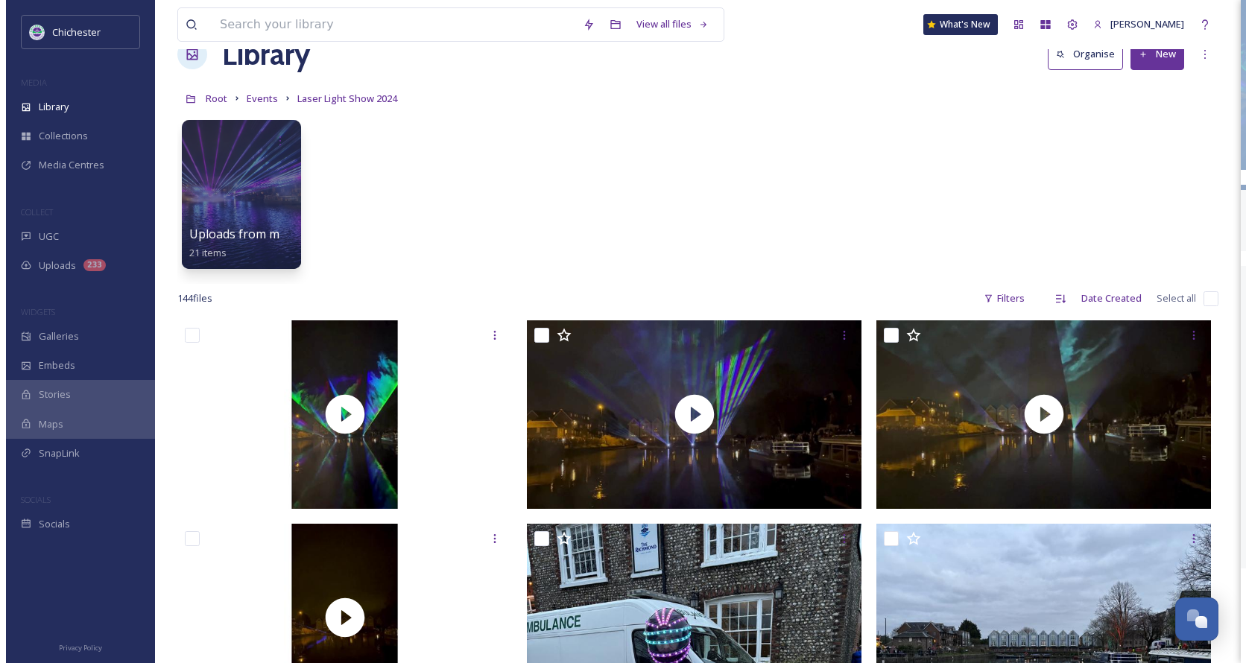
scroll to position [67, 0]
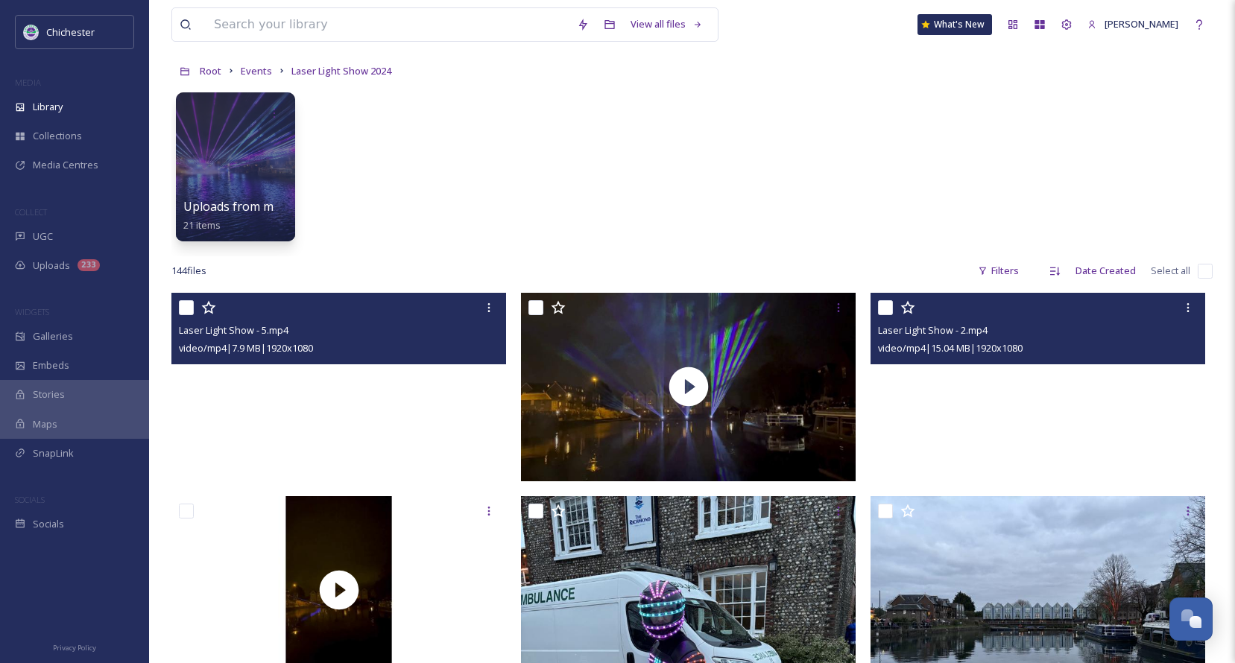
click at [336, 384] on video "Laser Light Show - 5.mp4" at bounding box center [338, 387] width 335 height 189
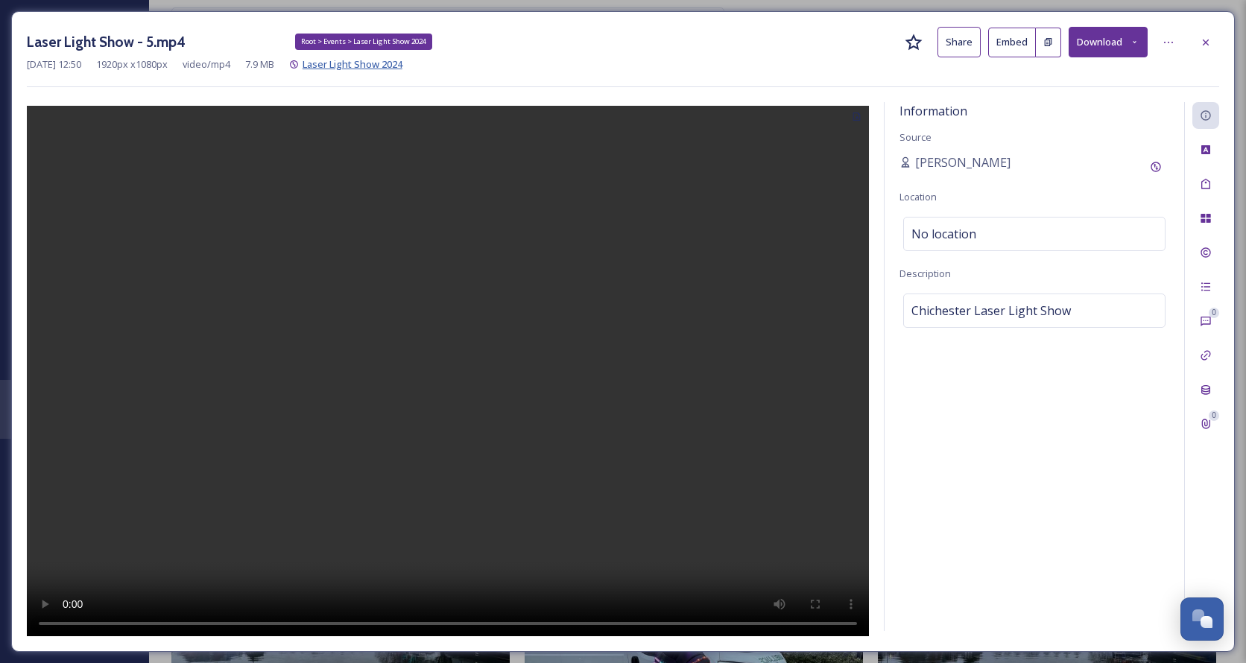
click at [385, 67] on span "Laser Light Show 2024" at bounding box center [353, 63] width 100 height 13
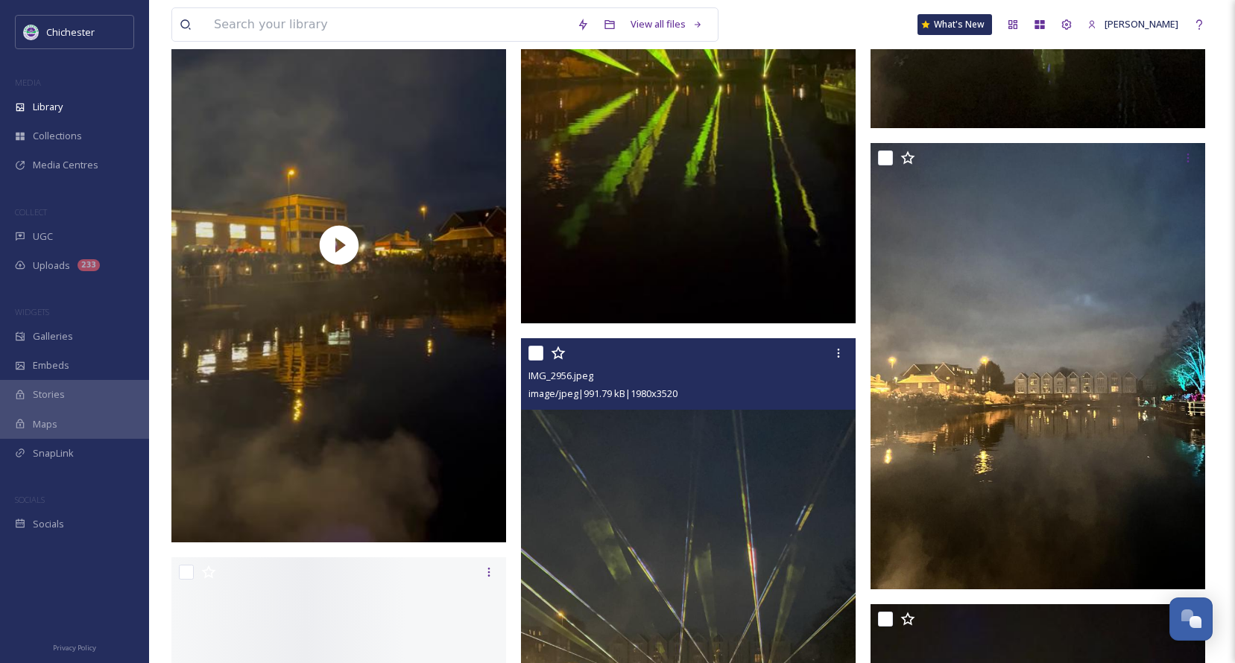
scroll to position [9807, 0]
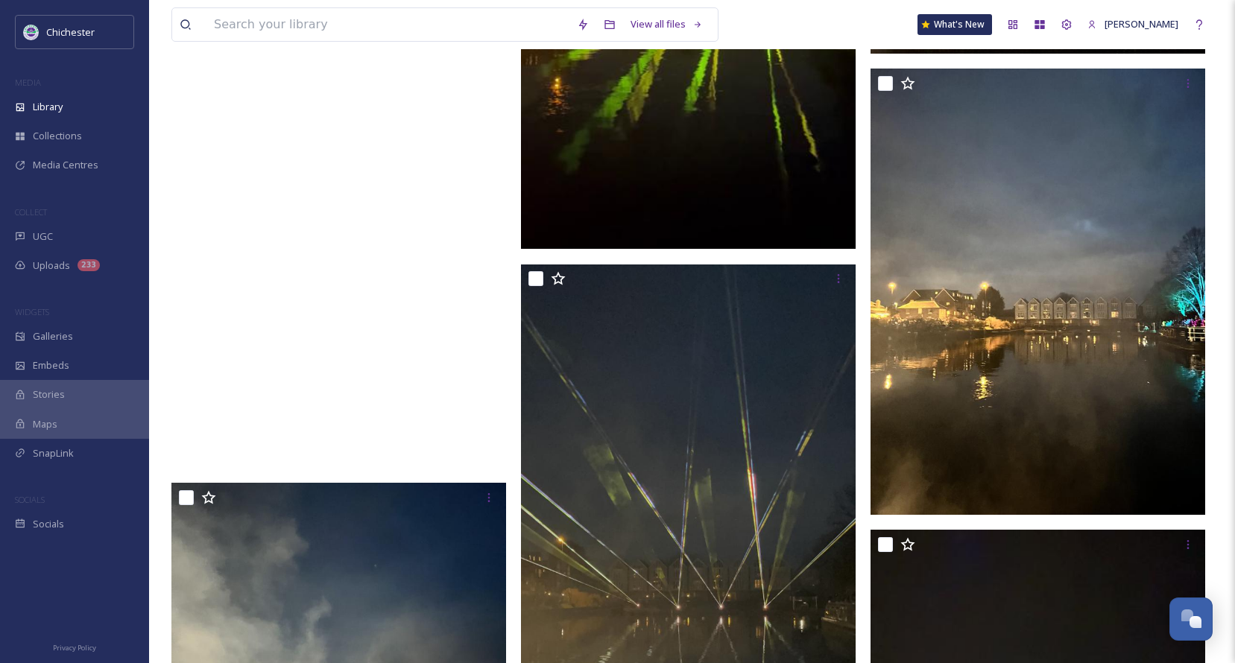
click at [343, 200] on video "IMG_2942.mov" at bounding box center [338, 170] width 335 height 595
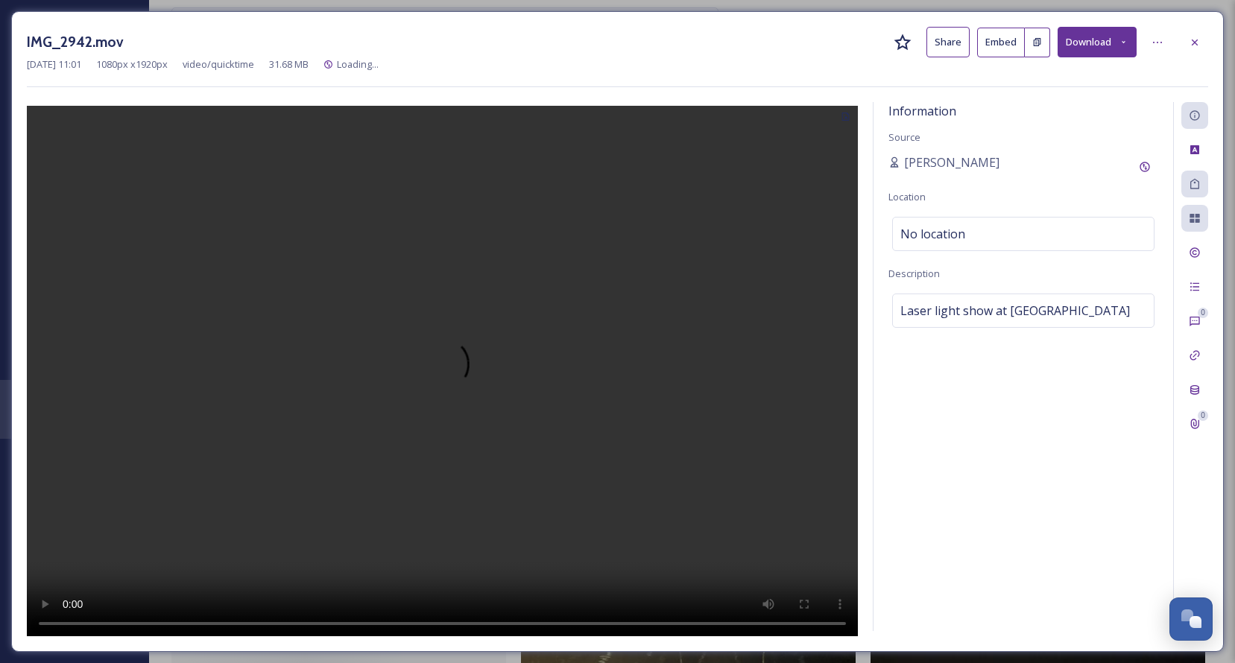
scroll to position [9196, 0]
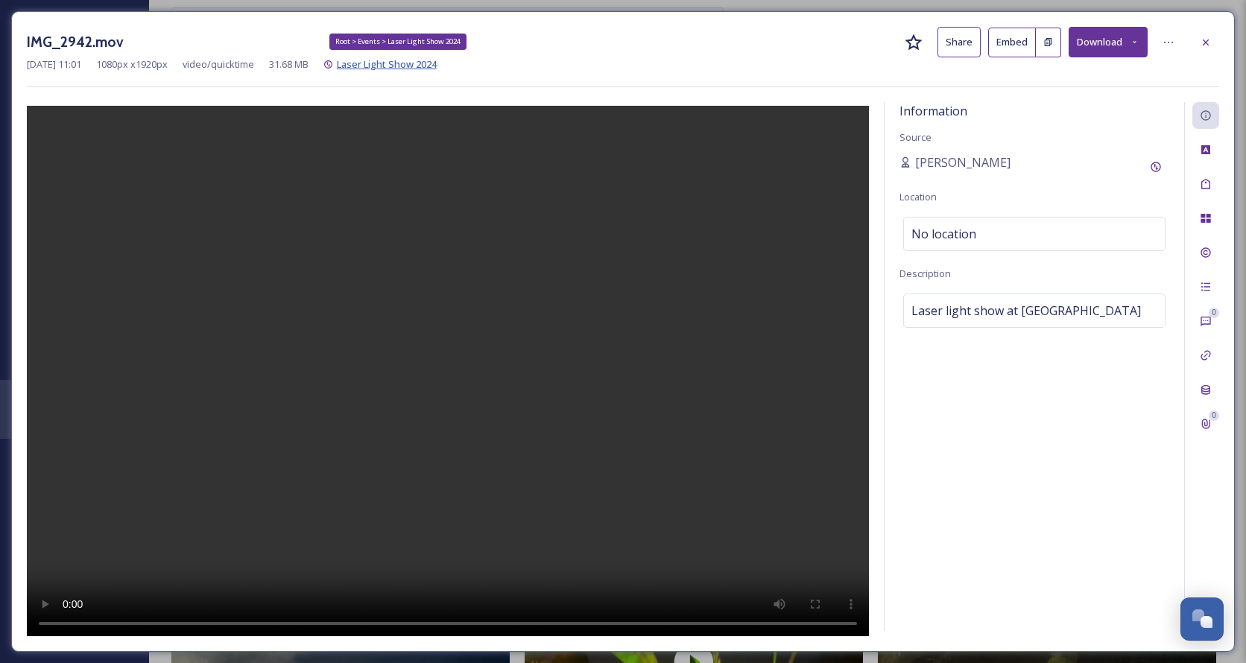
click at [416, 64] on span "Laser Light Show 2024" at bounding box center [387, 63] width 100 height 13
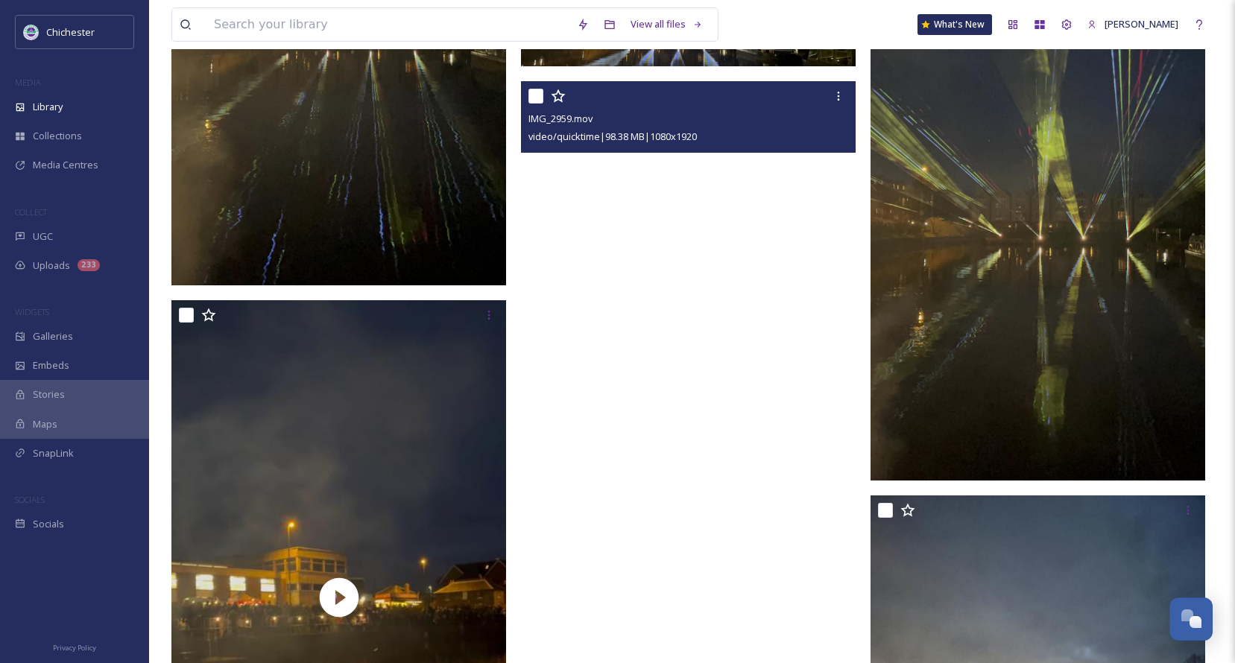
scroll to position [9603, 0]
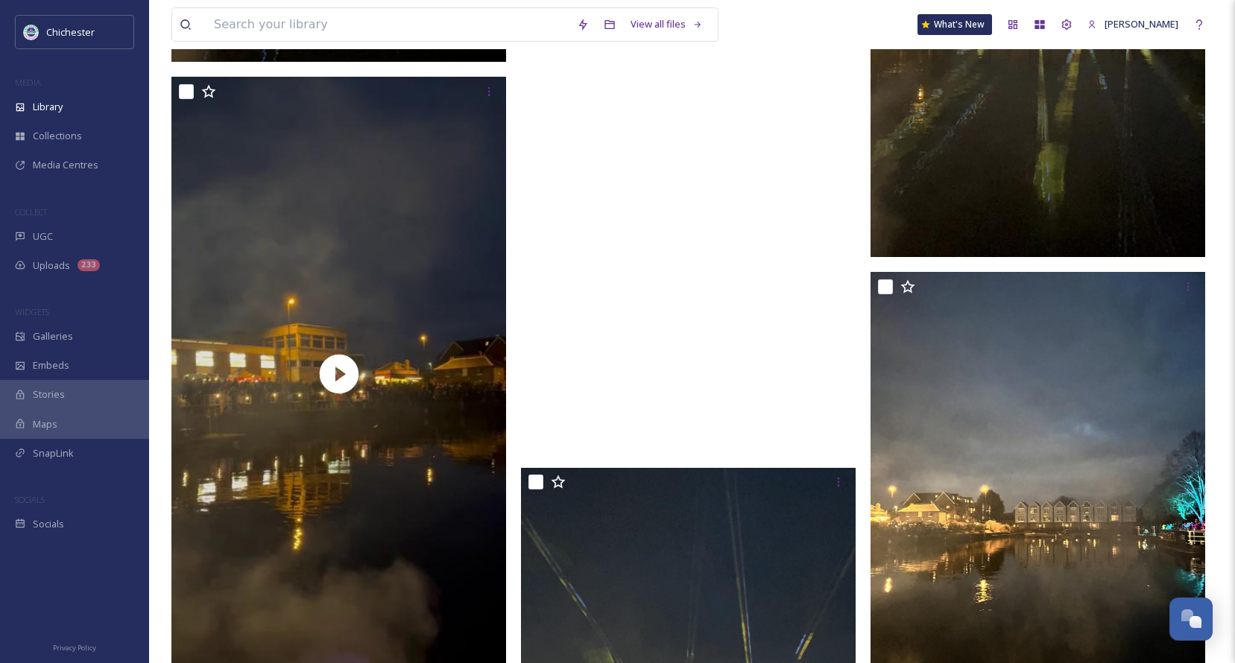
click at [766, 254] on video "IMG_2959.mov" at bounding box center [688, 155] width 335 height 595
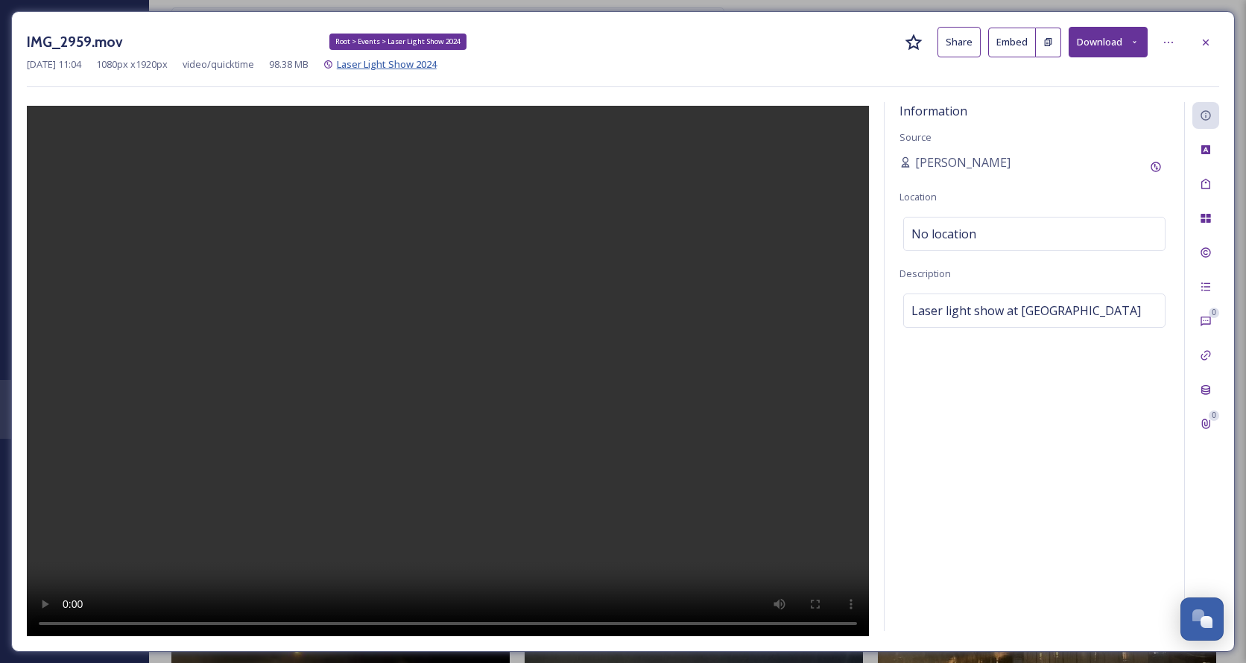
click at [437, 66] on span "Laser Light Show 2024" at bounding box center [387, 63] width 100 height 13
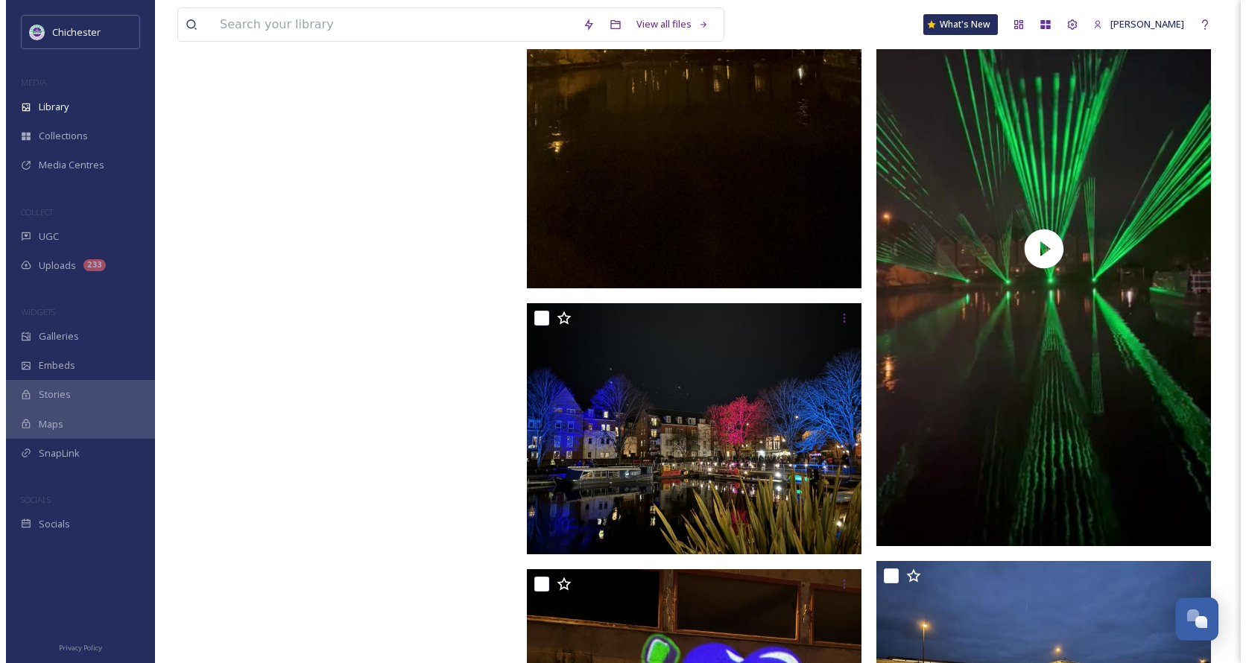
scroll to position [18258, 0]
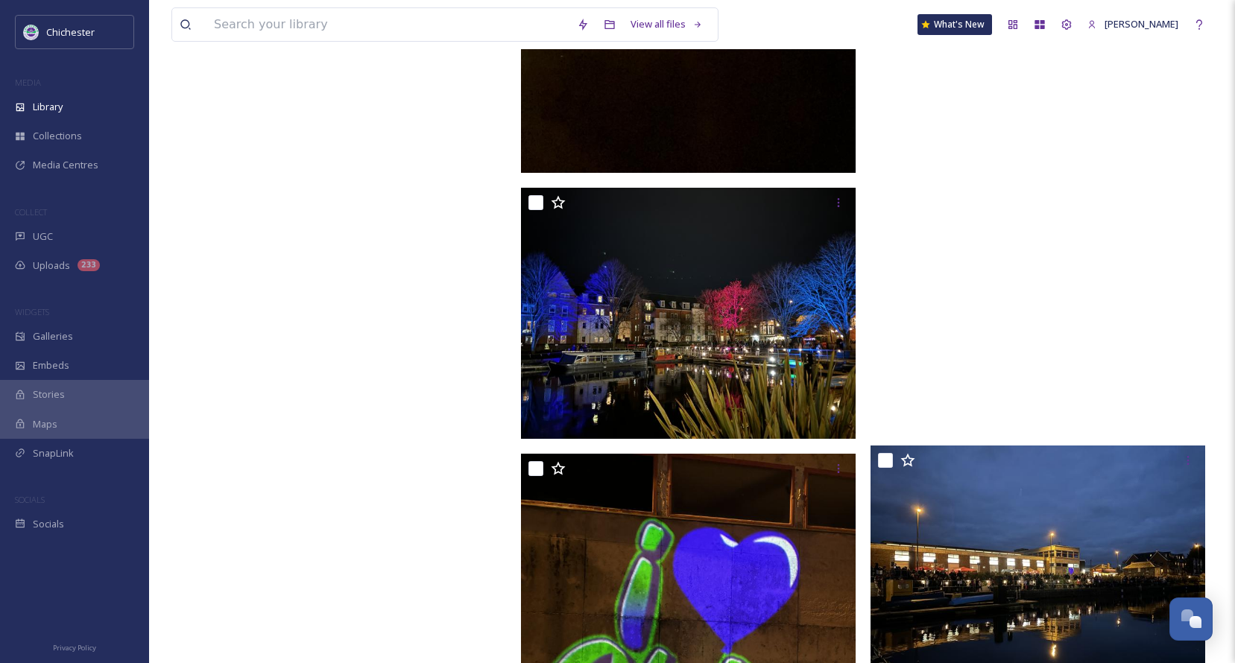
click at [766, 218] on video "trim_465BA26A-FE2B-453D-9EF7-FAB0F901E643.mp4" at bounding box center [1038, 133] width 335 height 595
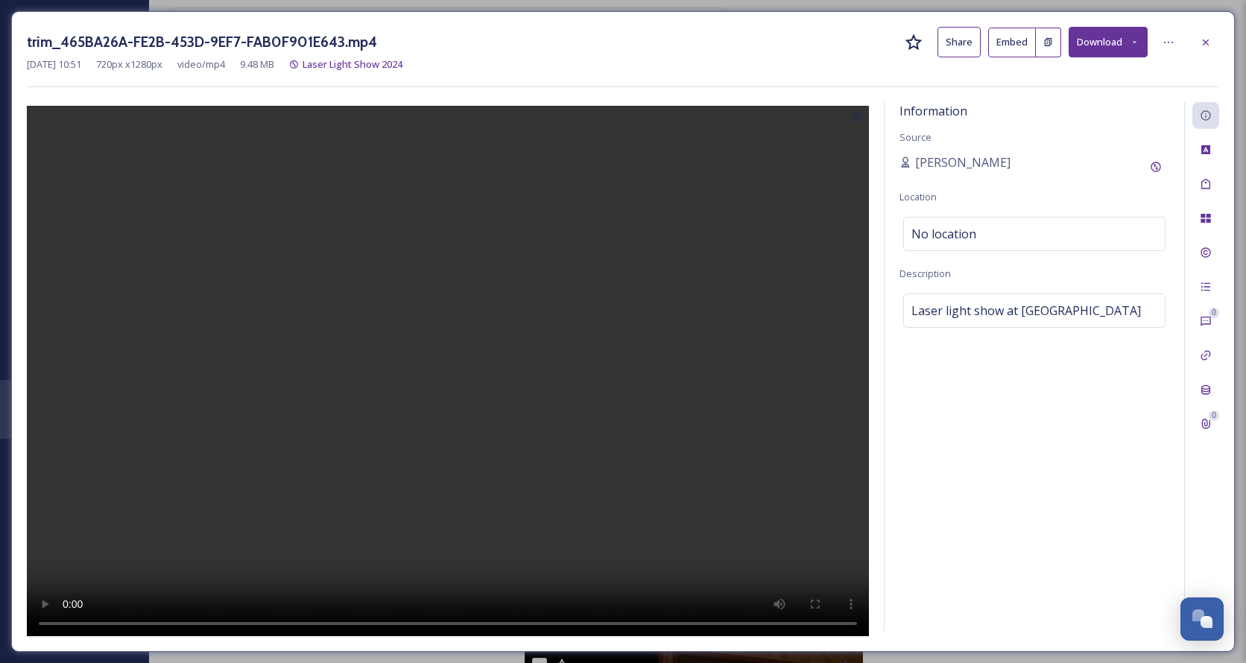
click at [461, 400] on video at bounding box center [448, 373] width 842 height 535
click at [367, 64] on span "Laser Light Show 2024" at bounding box center [353, 63] width 100 height 13
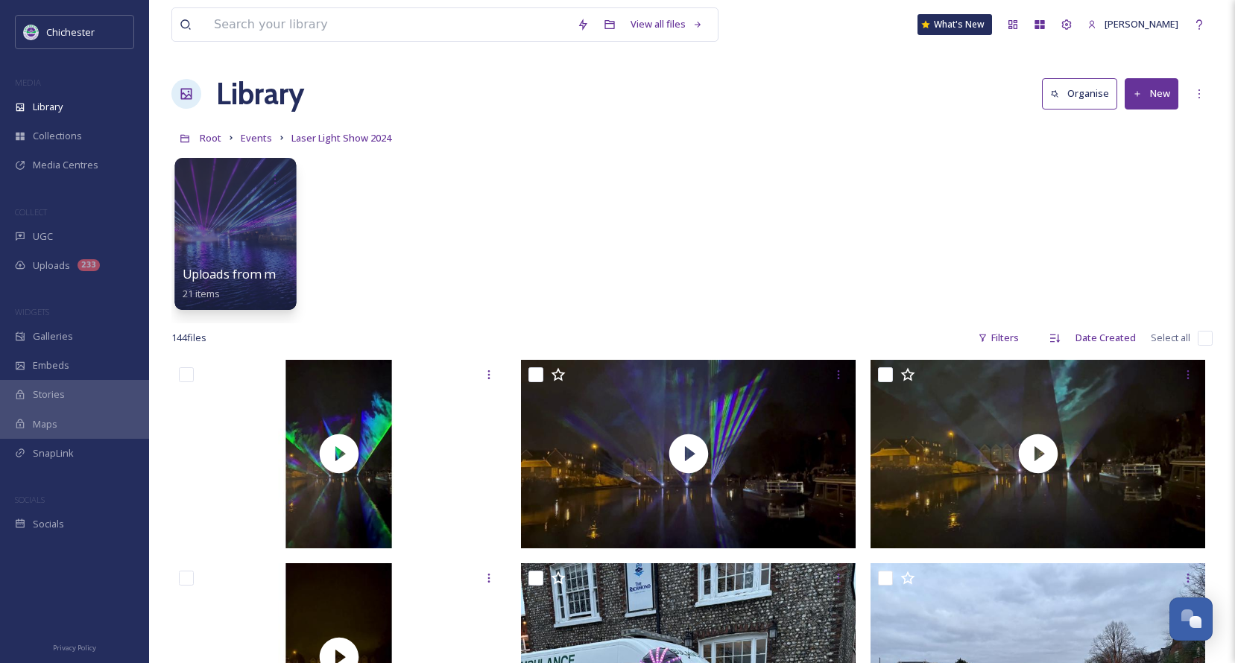
click at [259, 256] on div at bounding box center [235, 234] width 122 height 152
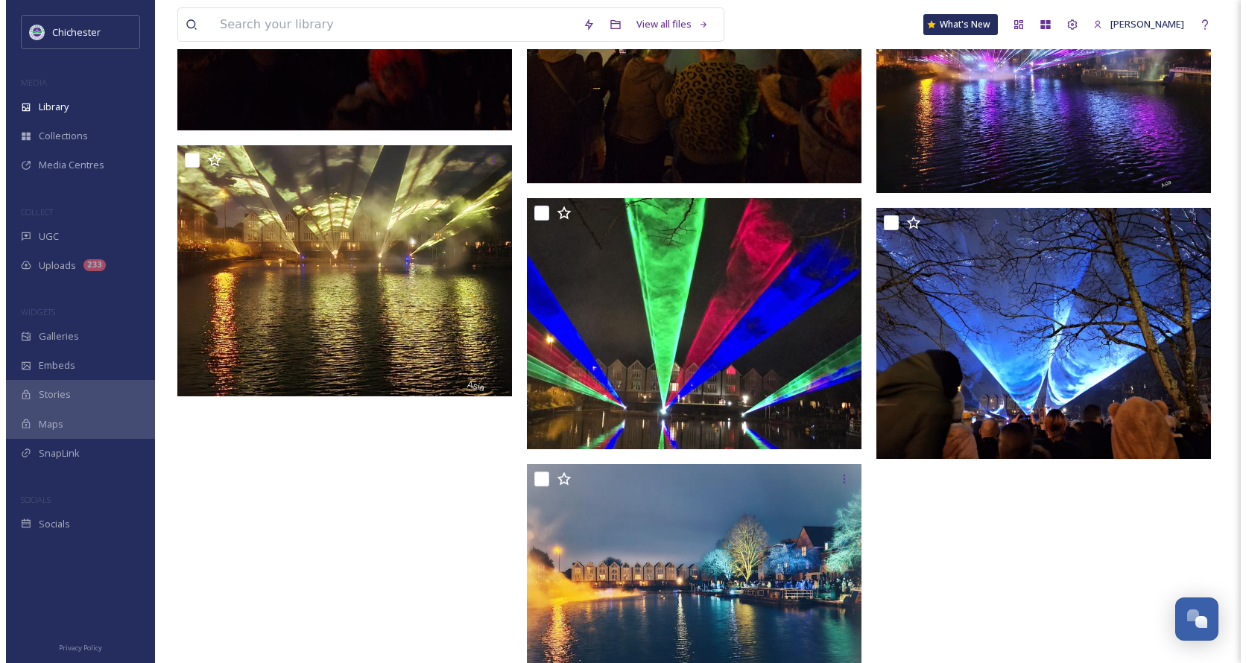
scroll to position [2386, 0]
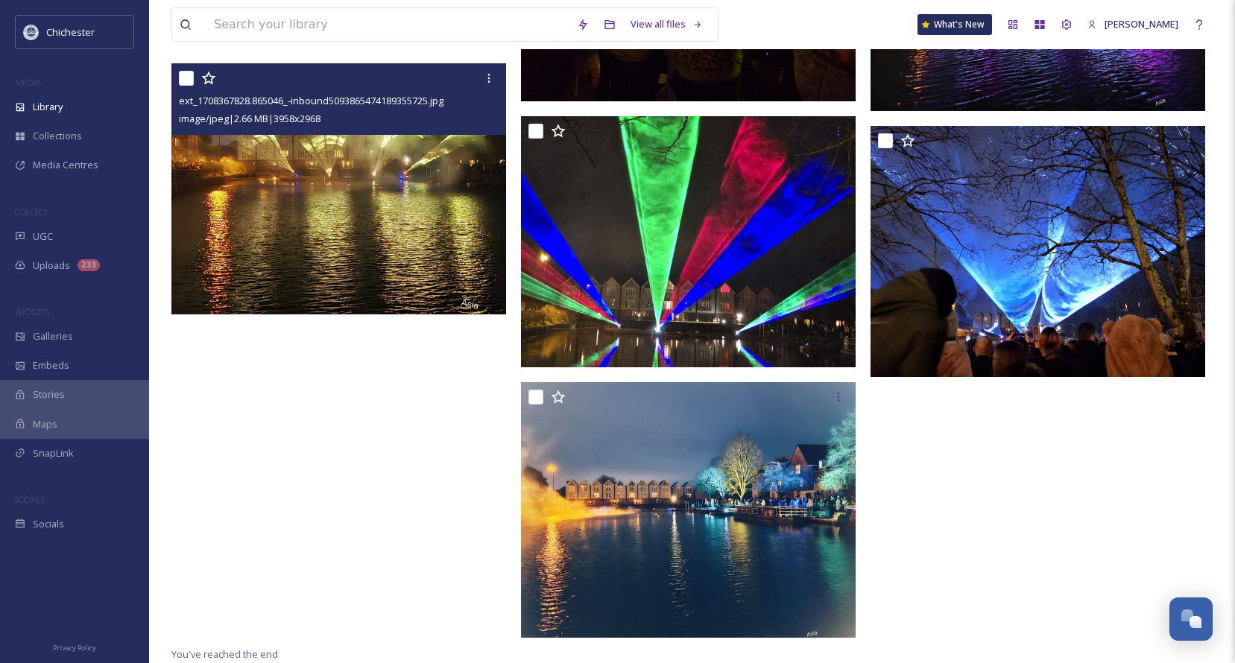
click at [348, 179] on img at bounding box center [338, 188] width 335 height 251
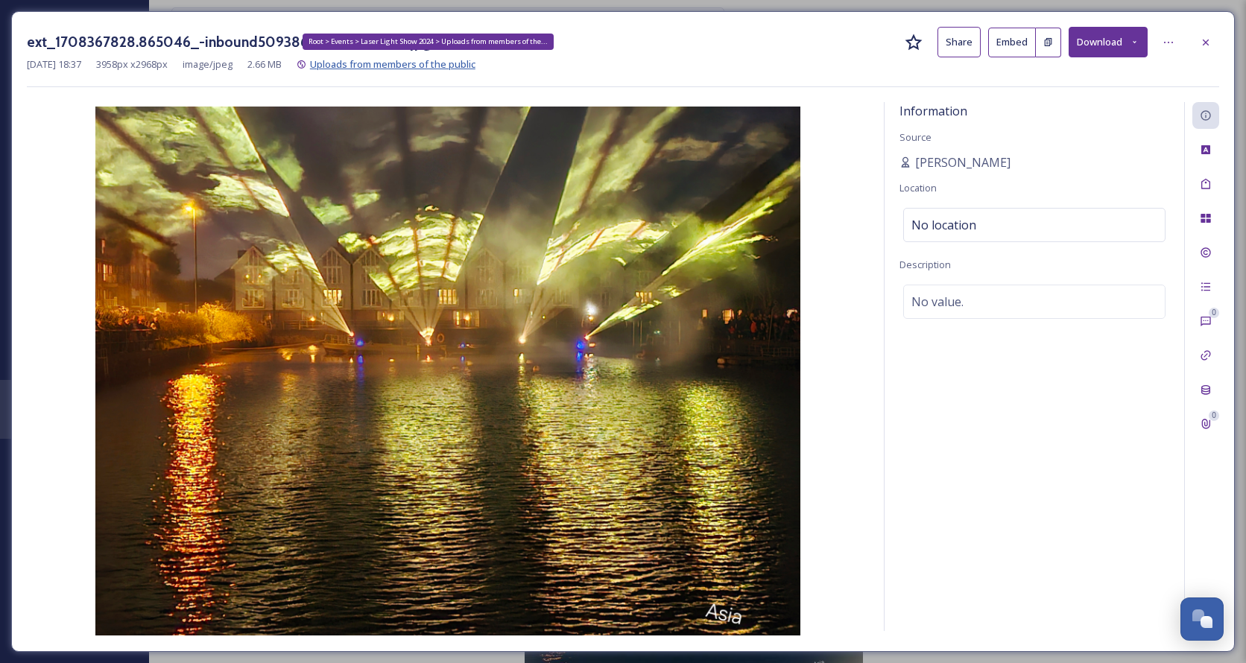
click at [395, 63] on span "Uploads from members of the public" at bounding box center [392, 63] width 165 height 13
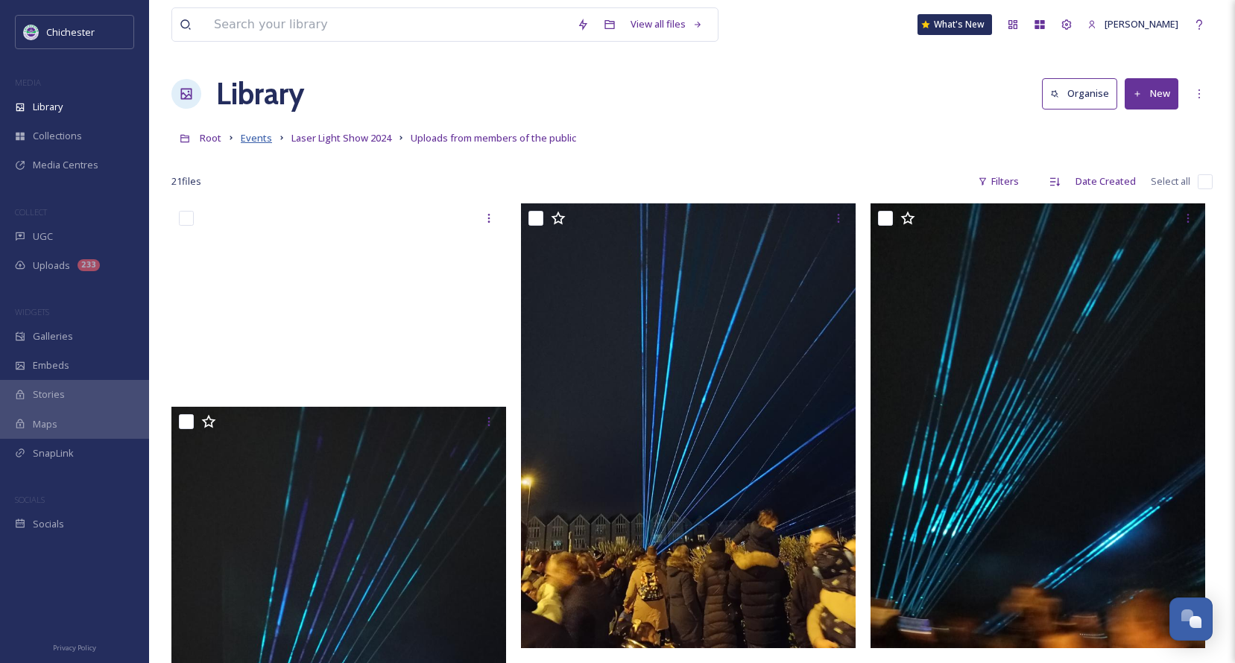
click at [253, 137] on span "Events" at bounding box center [256, 137] width 31 height 13
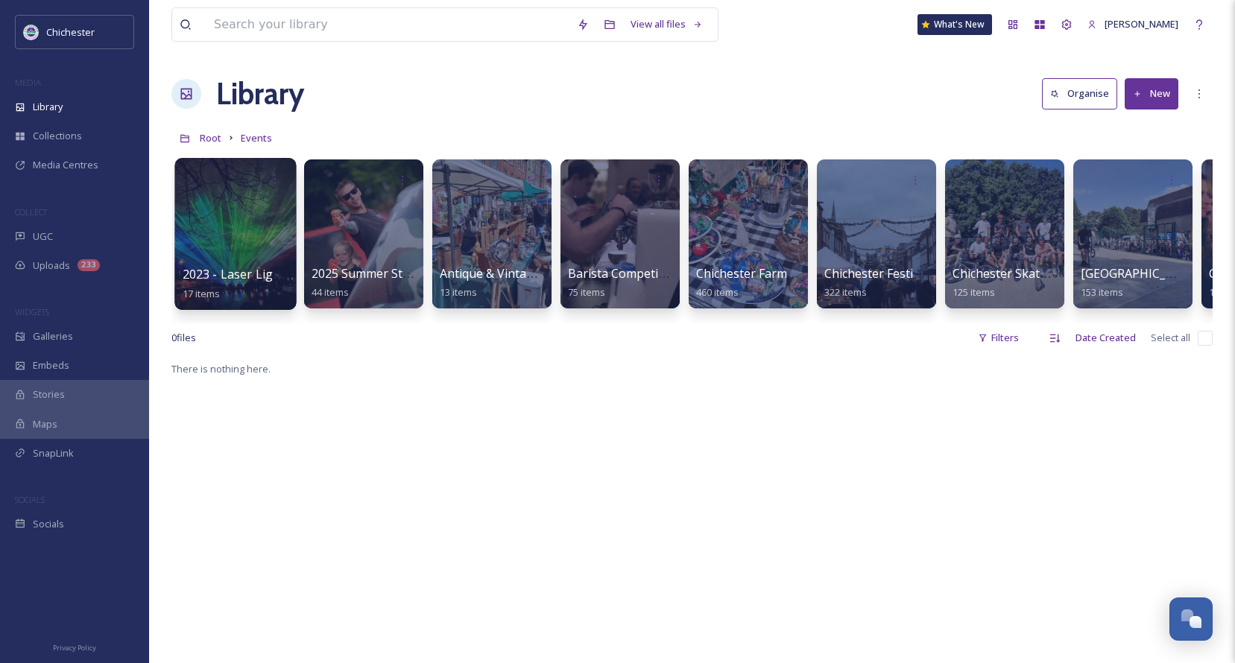
click at [241, 224] on div at bounding box center [235, 234] width 122 height 152
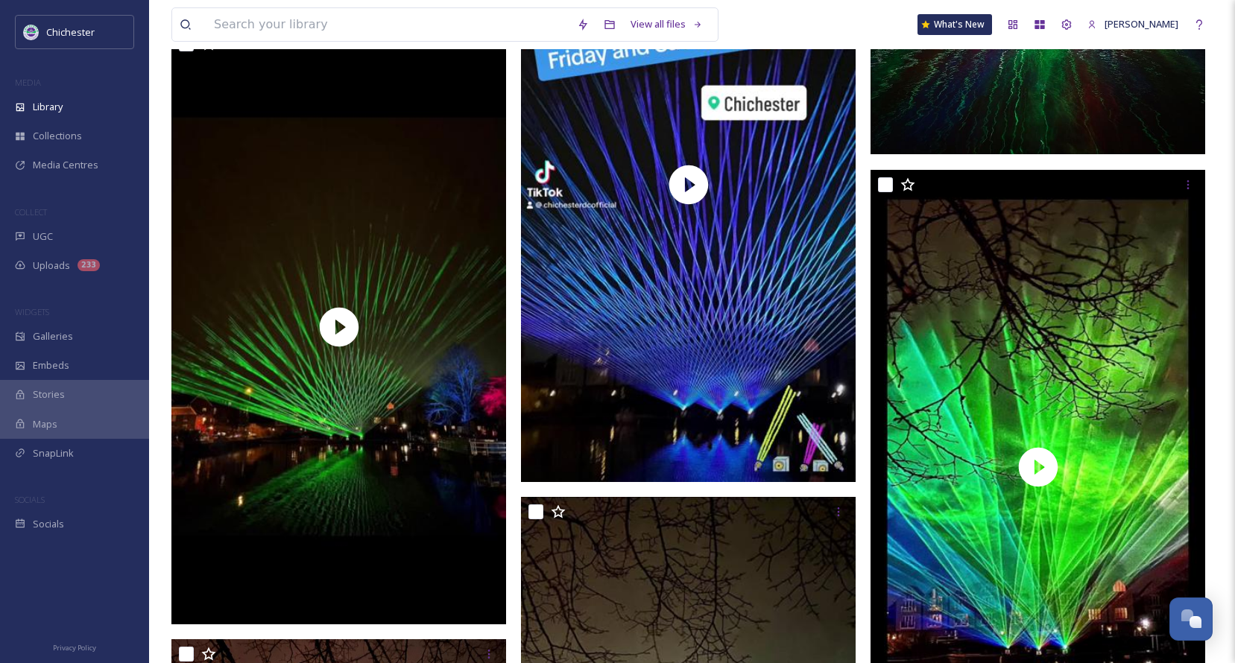
scroll to position [773, 0]
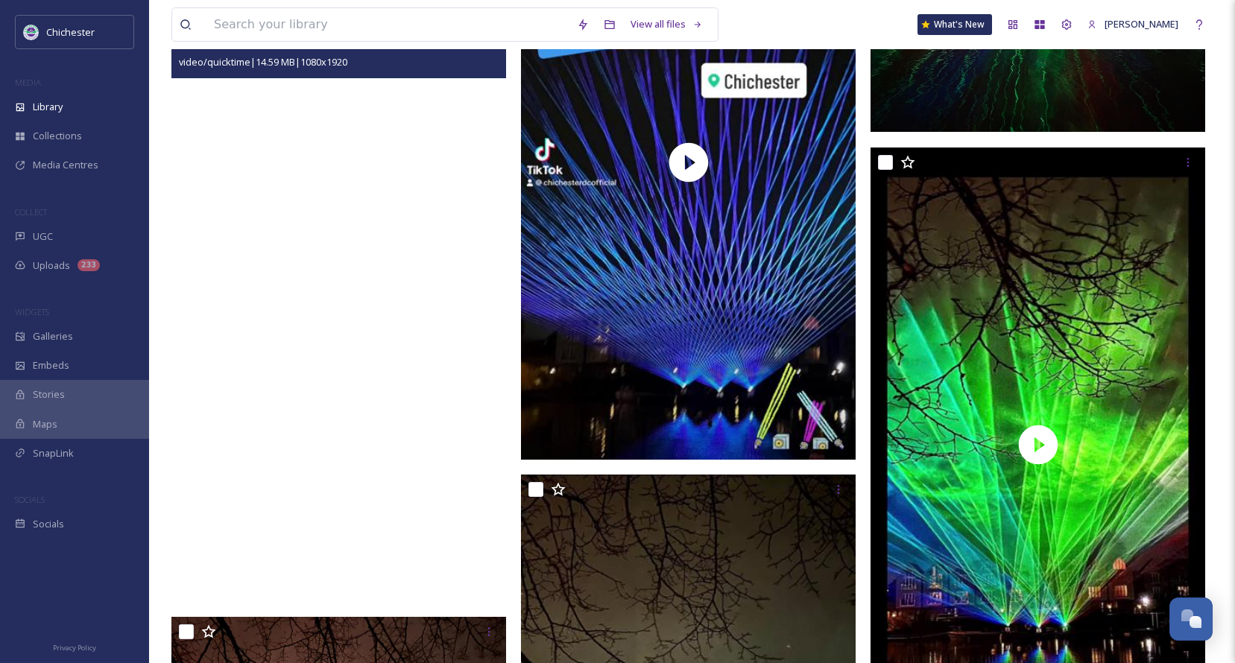
click at [345, 386] on video "65113f159fdb49f09fd84dd5d86c710d.mov" at bounding box center [338, 304] width 335 height 595
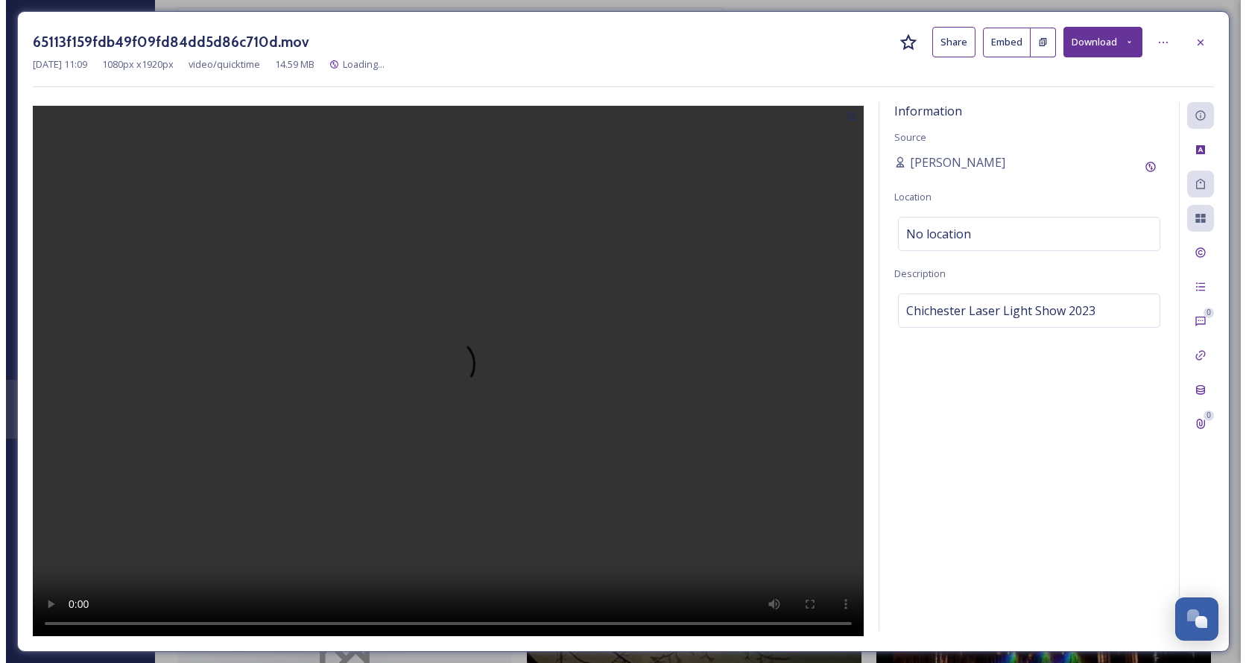
scroll to position [163, 0]
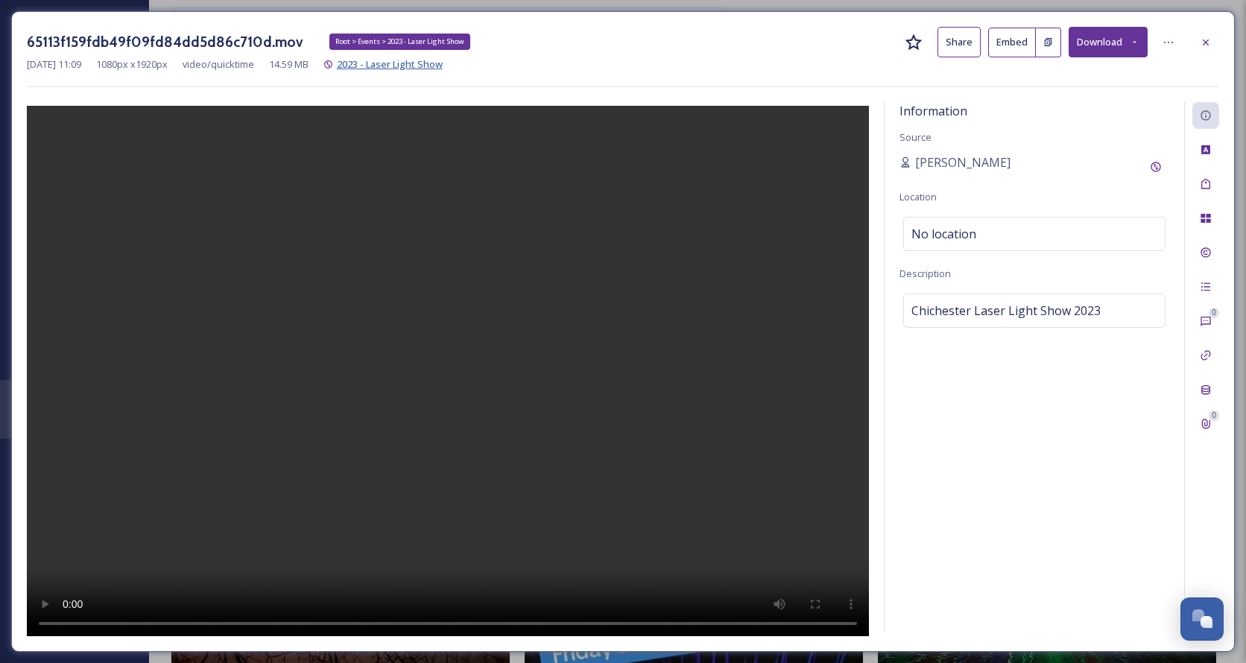
click at [432, 63] on span "2023 - Laser Light Show" at bounding box center [390, 63] width 106 height 13
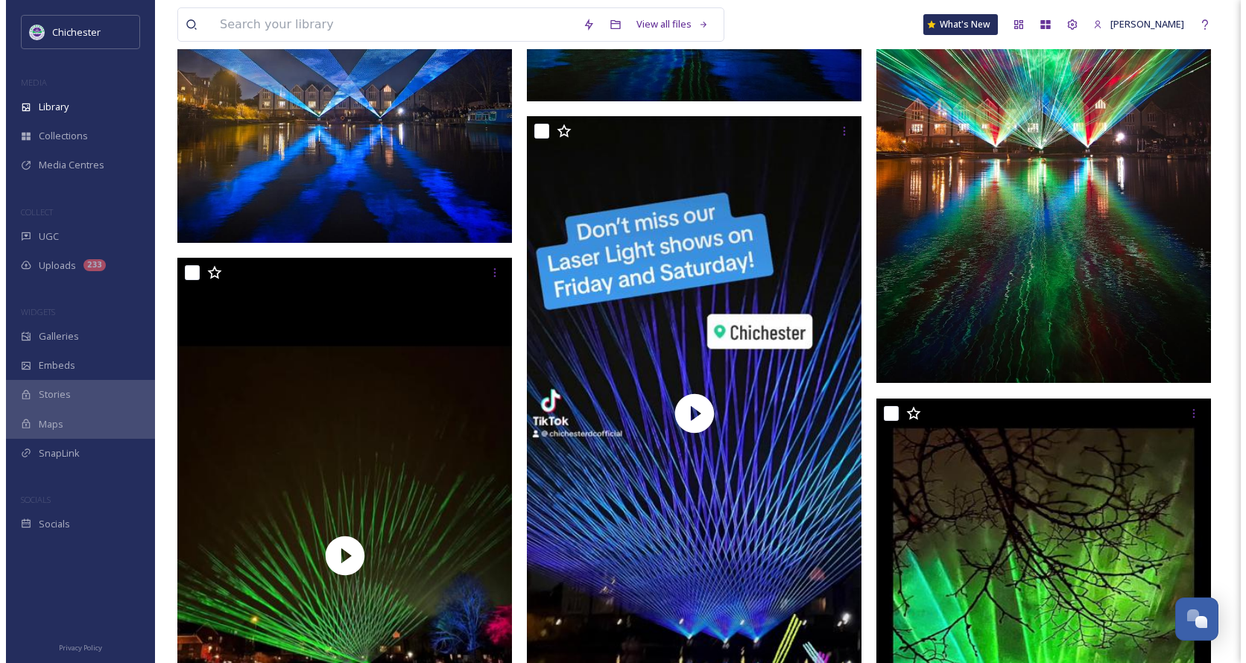
scroll to position [596, 0]
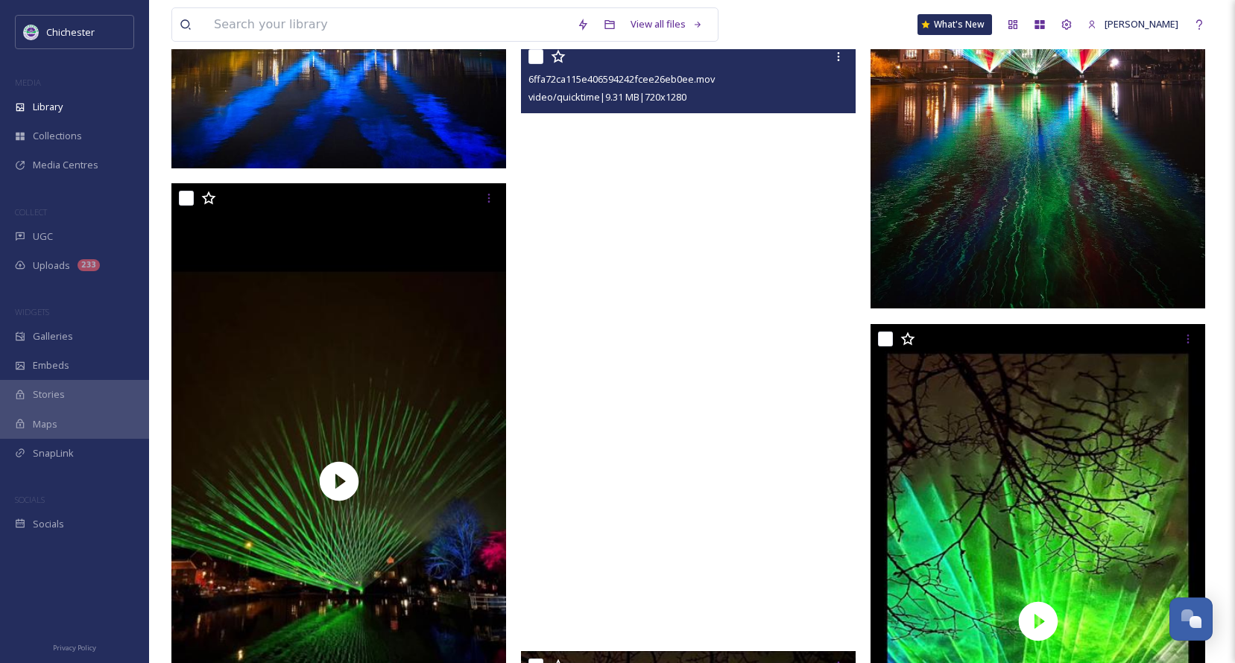
click at [684, 360] on video "6ffa72ca115e406594242fcee26eb0ee.mov" at bounding box center [688, 339] width 335 height 595
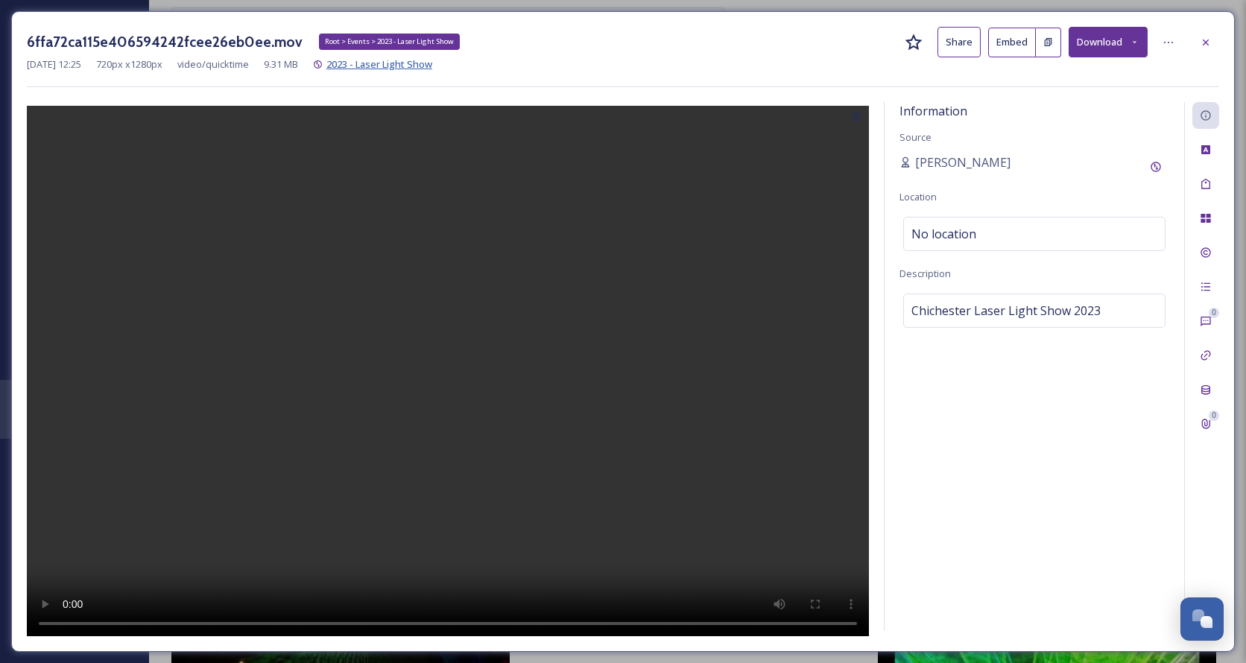
click at [430, 67] on span "2023 - Laser Light Show" at bounding box center [380, 63] width 106 height 13
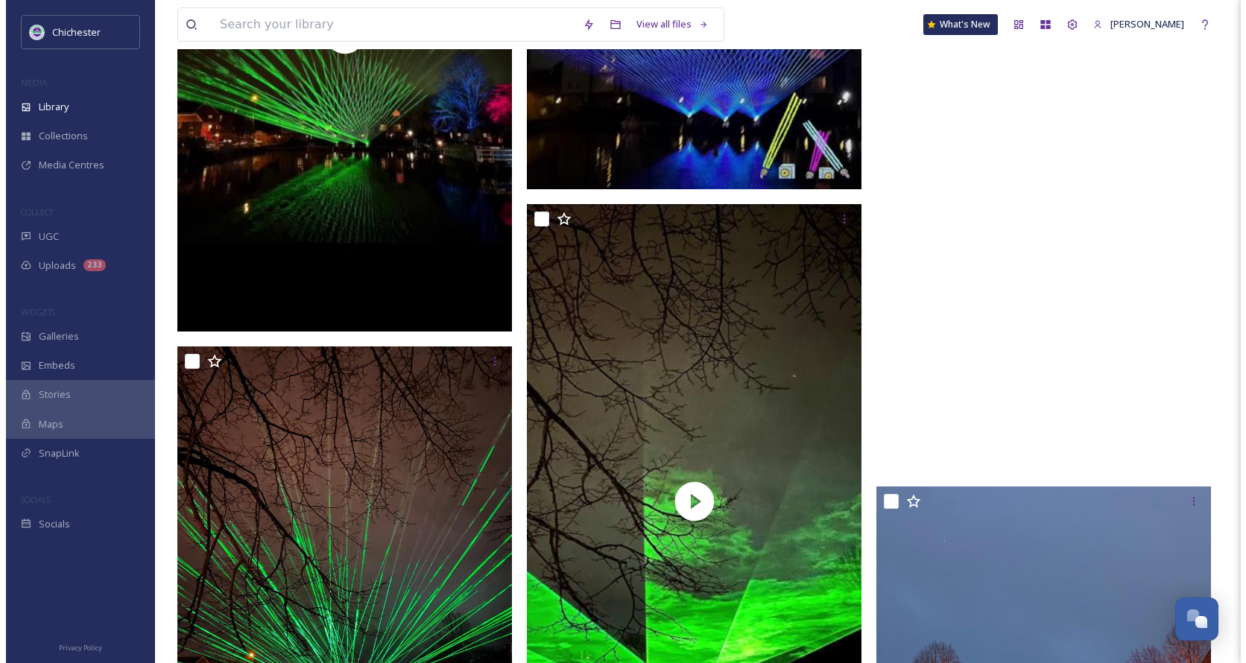
scroll to position [1342, 0]
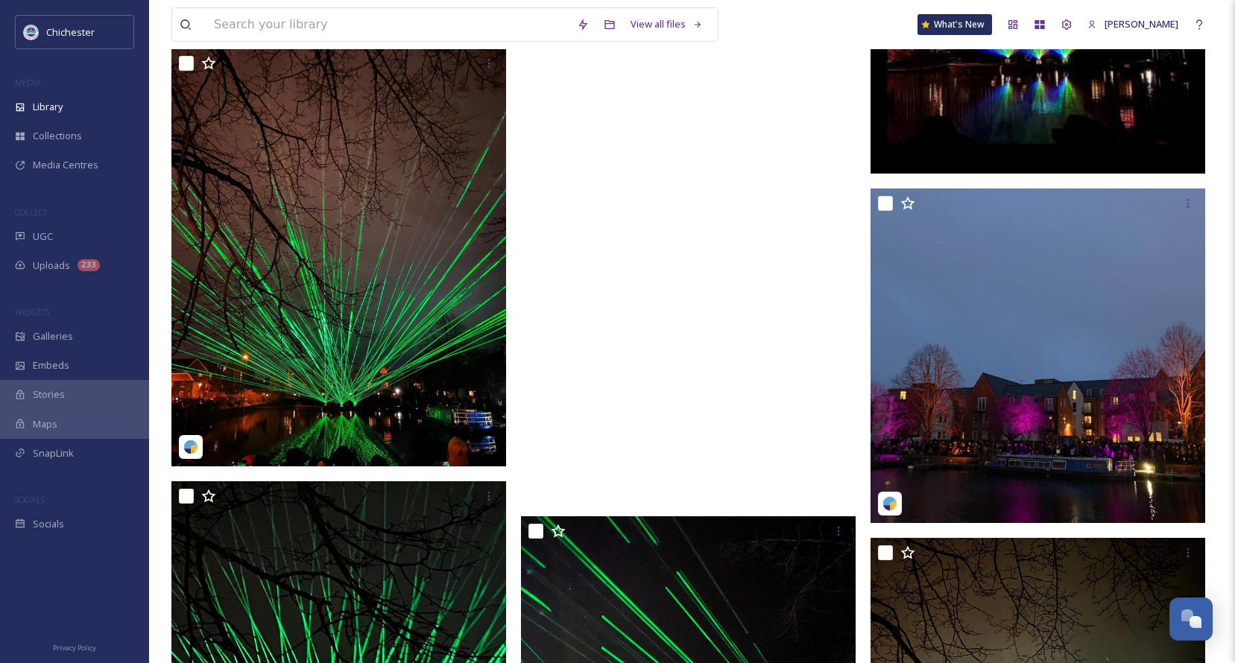
click at [661, 368] on video "a9a7f26e7a5449a788d75d3447396f69.mov" at bounding box center [688, 203] width 335 height 595
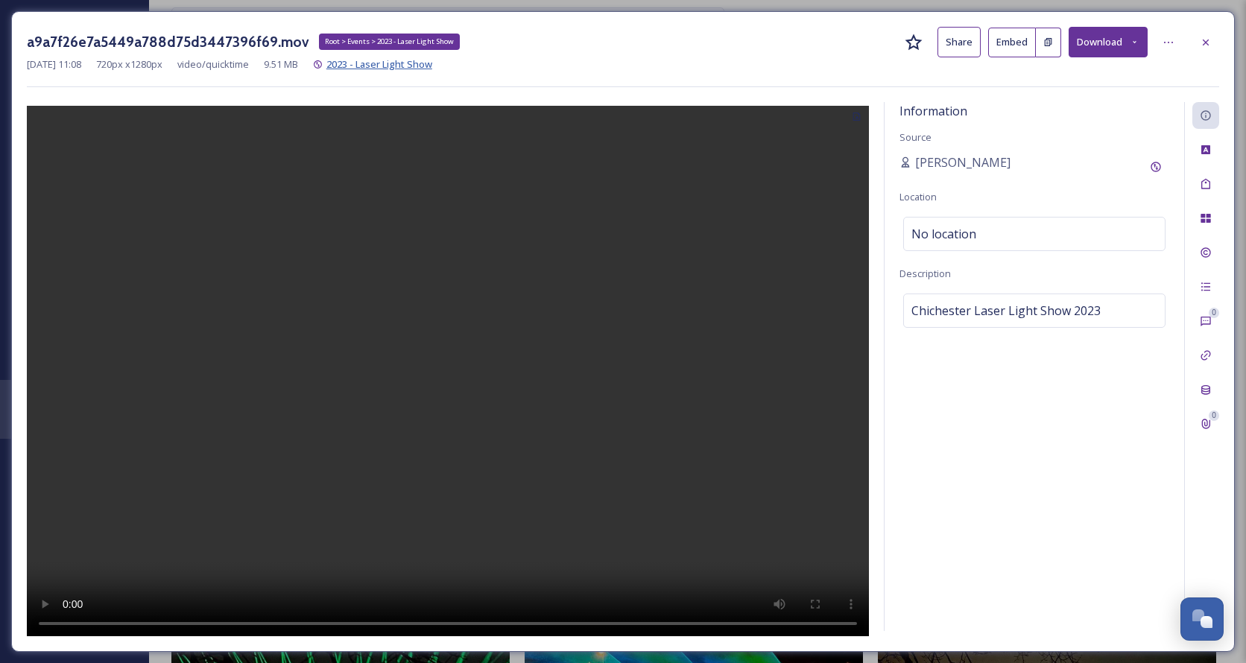
click at [400, 66] on span "2023 - Laser Light Show" at bounding box center [380, 63] width 106 height 13
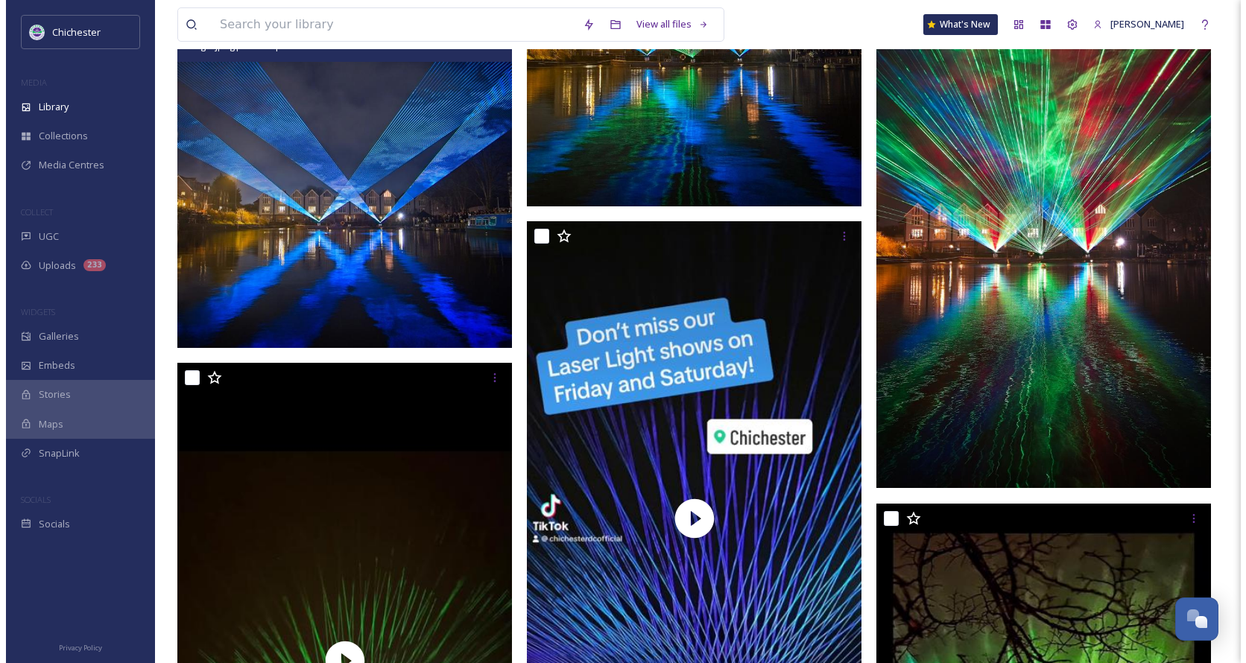
scroll to position [119, 0]
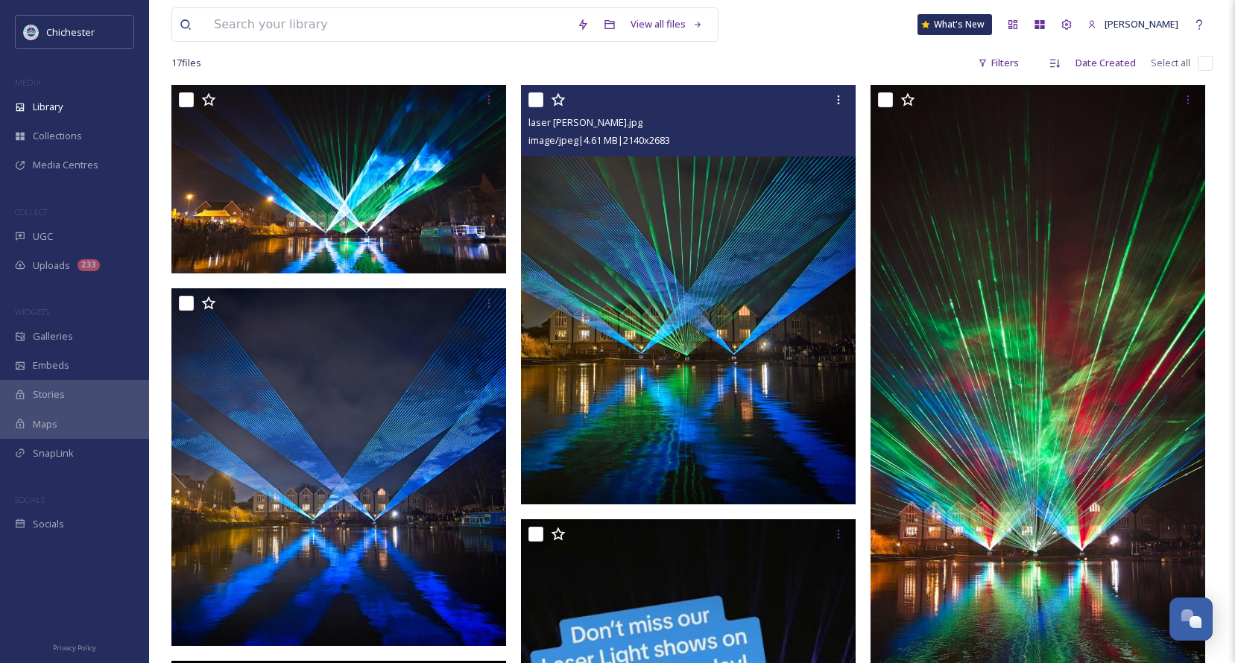
drag, startPoint x: 689, startPoint y: 344, endPoint x: 618, endPoint y: 355, distance: 71.7
click at [618, 355] on img at bounding box center [688, 295] width 335 height 420
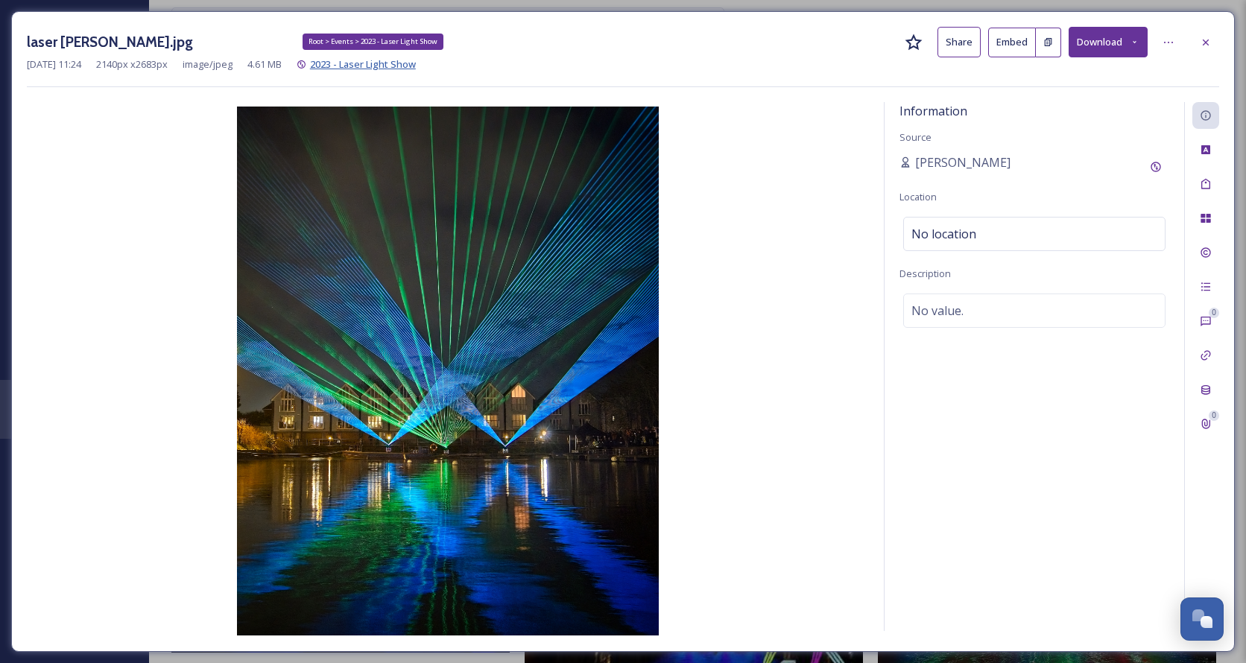
click at [380, 66] on span "2023 - Laser Light Show" at bounding box center [363, 63] width 106 height 13
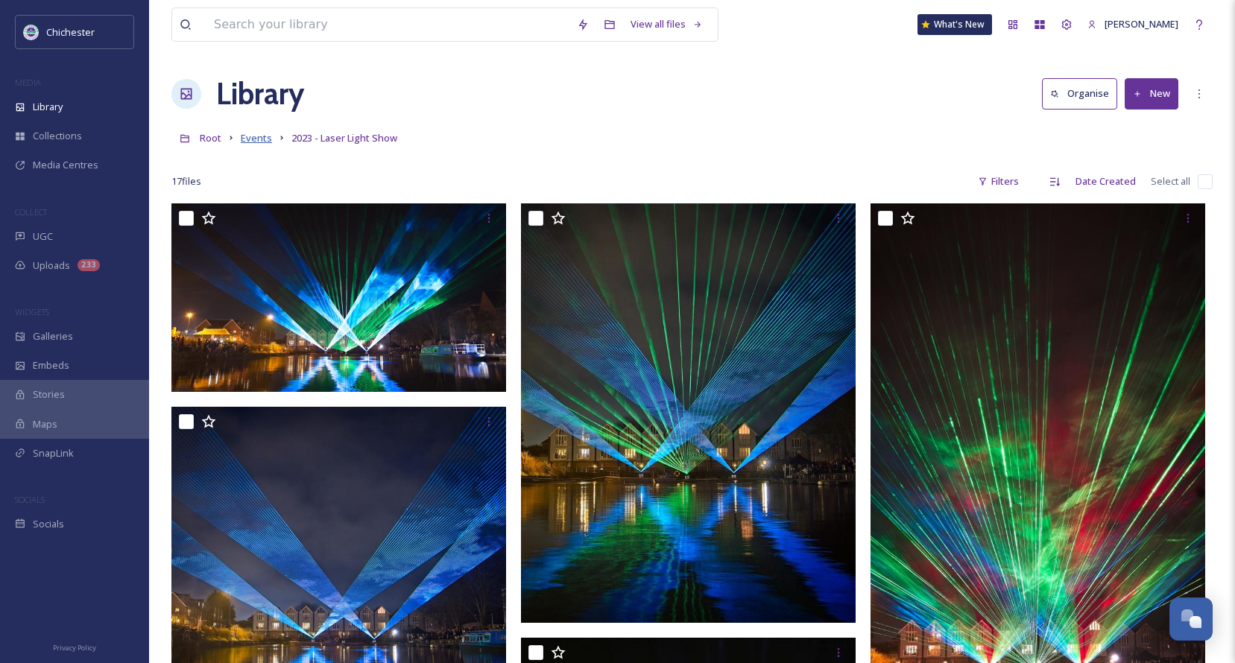
click at [260, 142] on span "Events" at bounding box center [256, 137] width 31 height 13
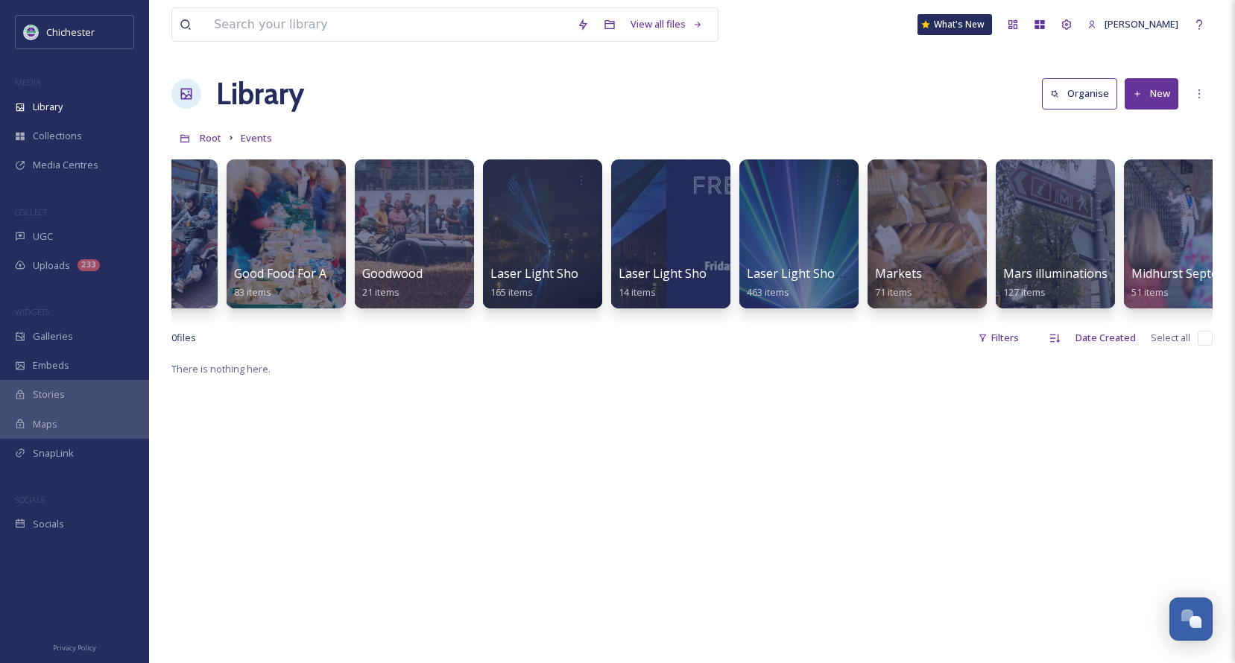
scroll to position [0, 1493]
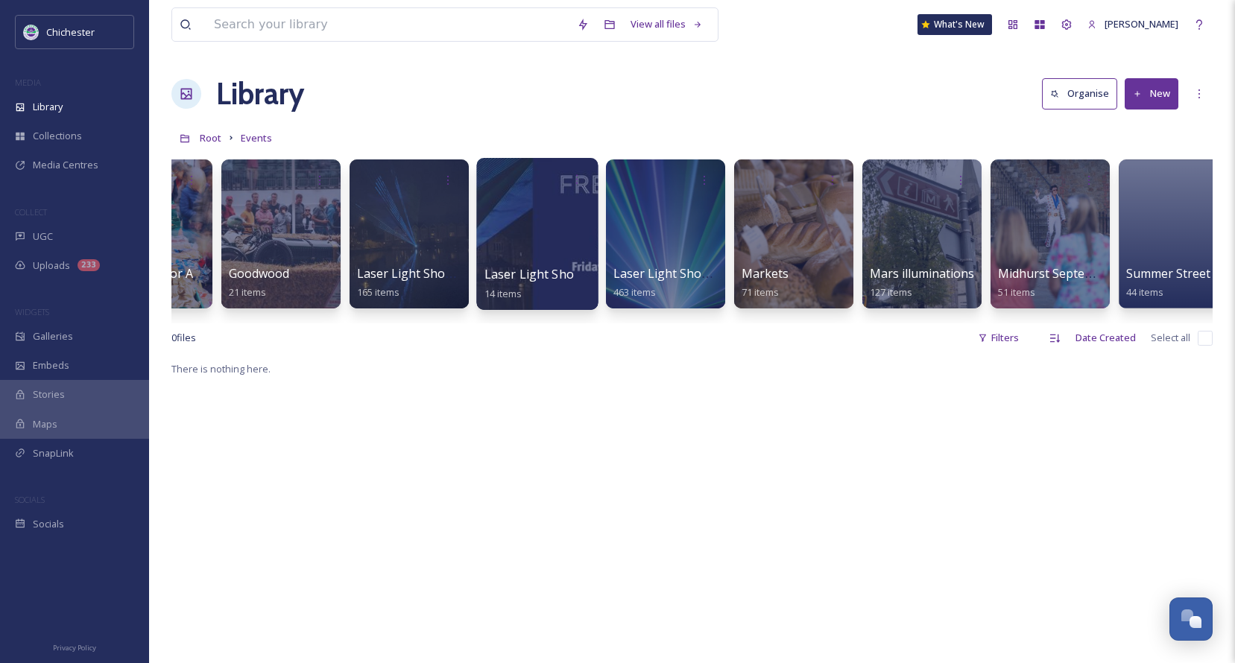
click at [517, 250] on div at bounding box center [537, 234] width 122 height 152
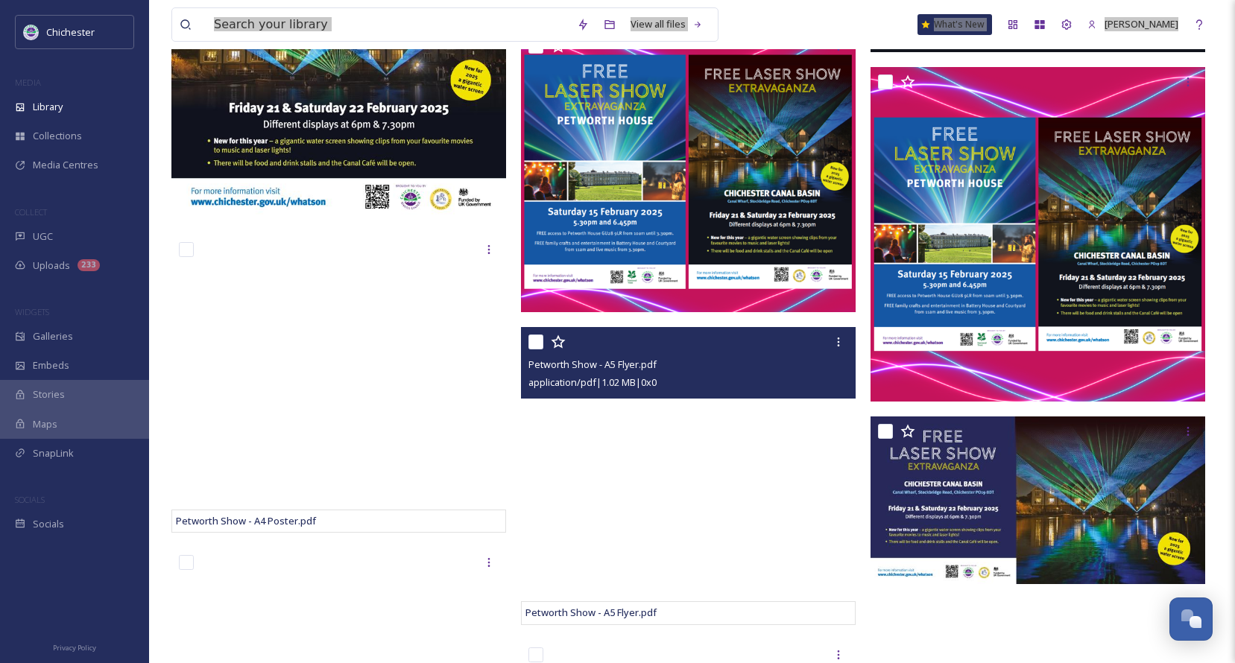
scroll to position [671, 0]
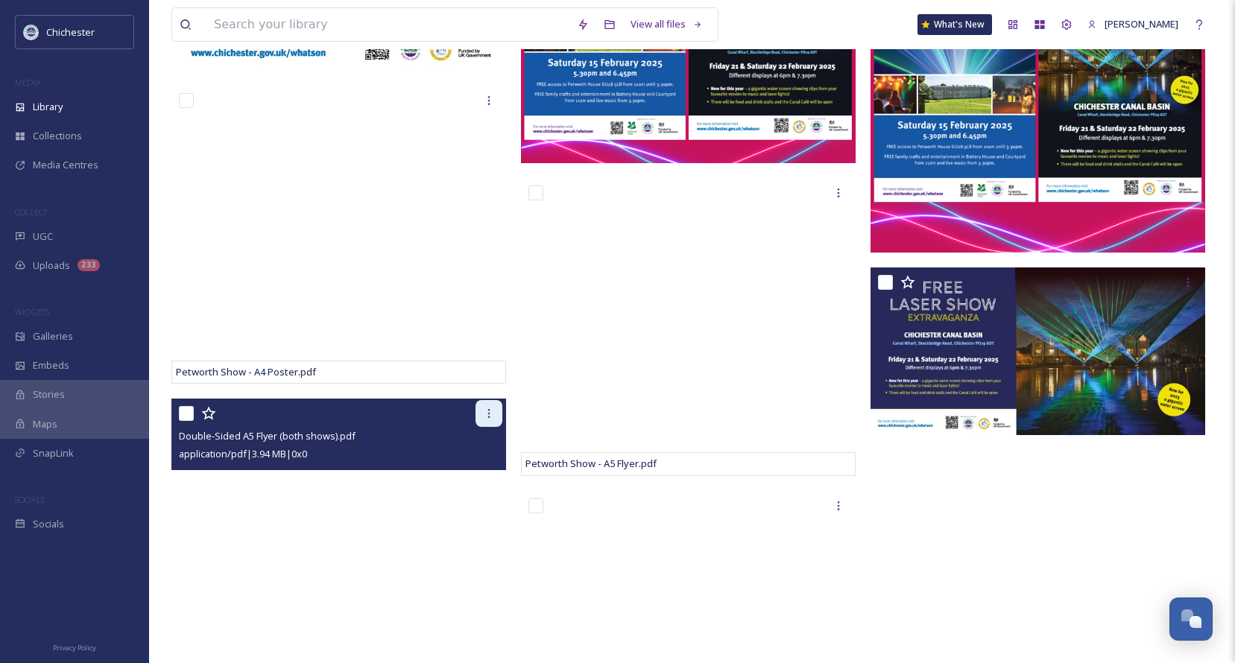
click at [491, 415] on icon at bounding box center [489, 414] width 12 height 12
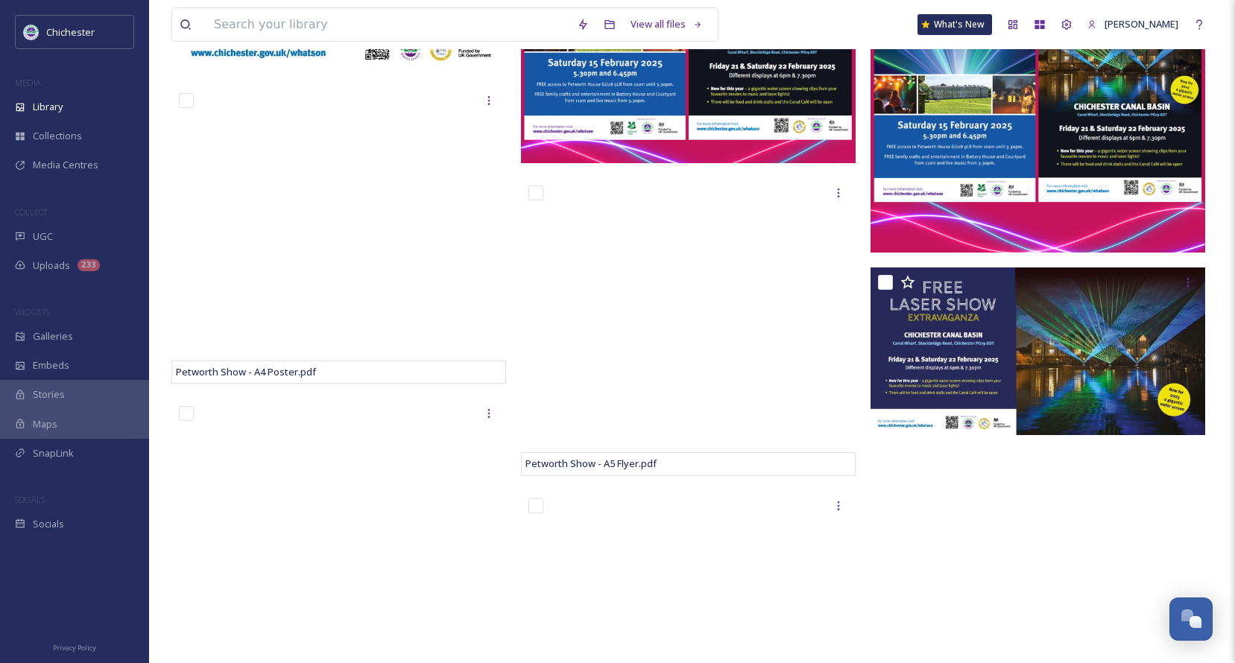
click at [766, 502] on div at bounding box center [1042, 275] width 342 height 1485
